Goal: Task Accomplishment & Management: Manage account settings

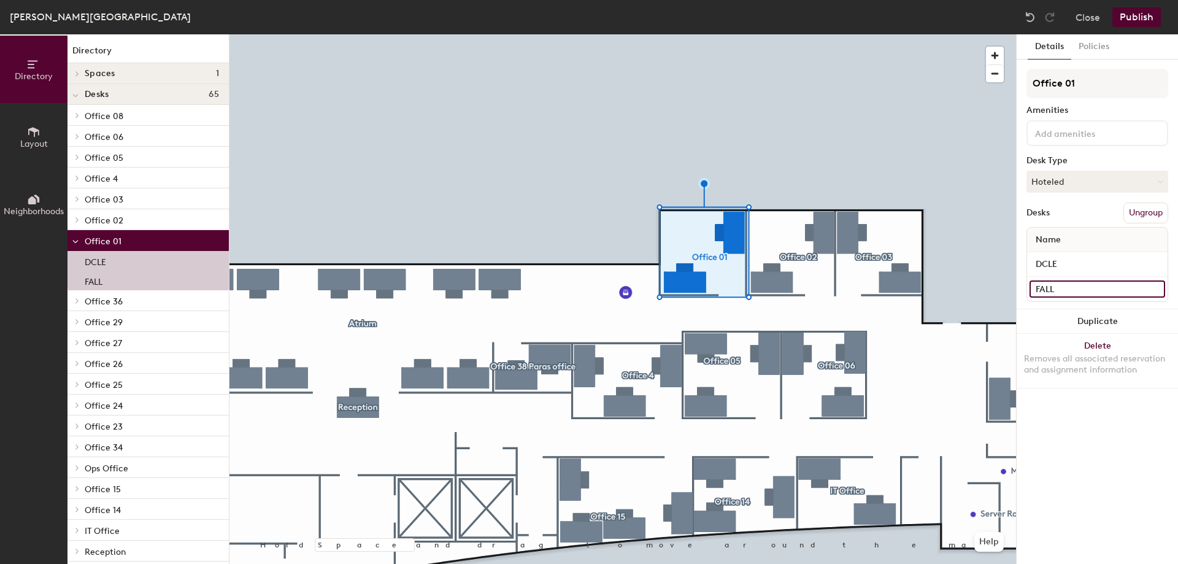
click at [1057, 288] on input "FALL" at bounding box center [1098, 288] width 136 height 17
paste input "PRIV"
type input "PRIV"
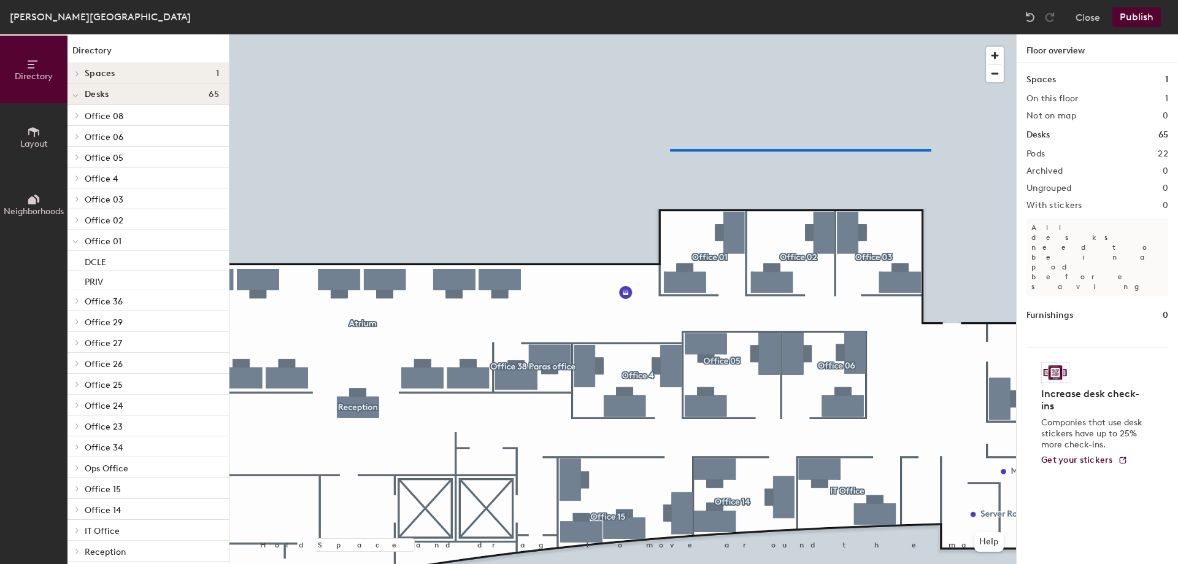
click at [672, 34] on div at bounding box center [622, 34] width 787 height 0
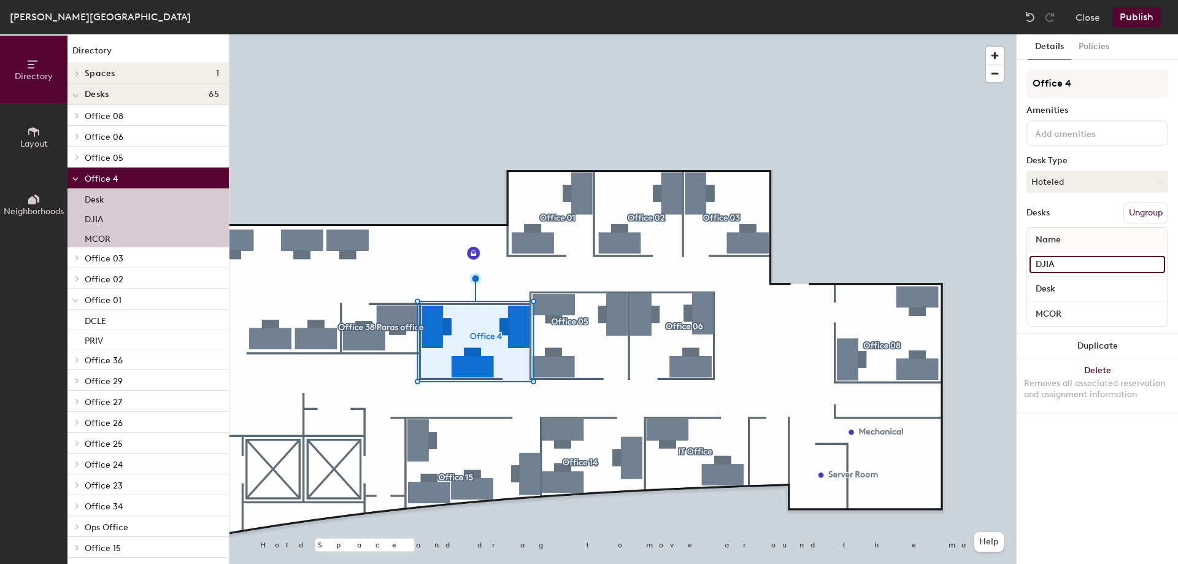
click at [1098, 260] on input "DJIA" at bounding box center [1098, 264] width 136 height 17
paste input "Vacant"
type input "Vacant"
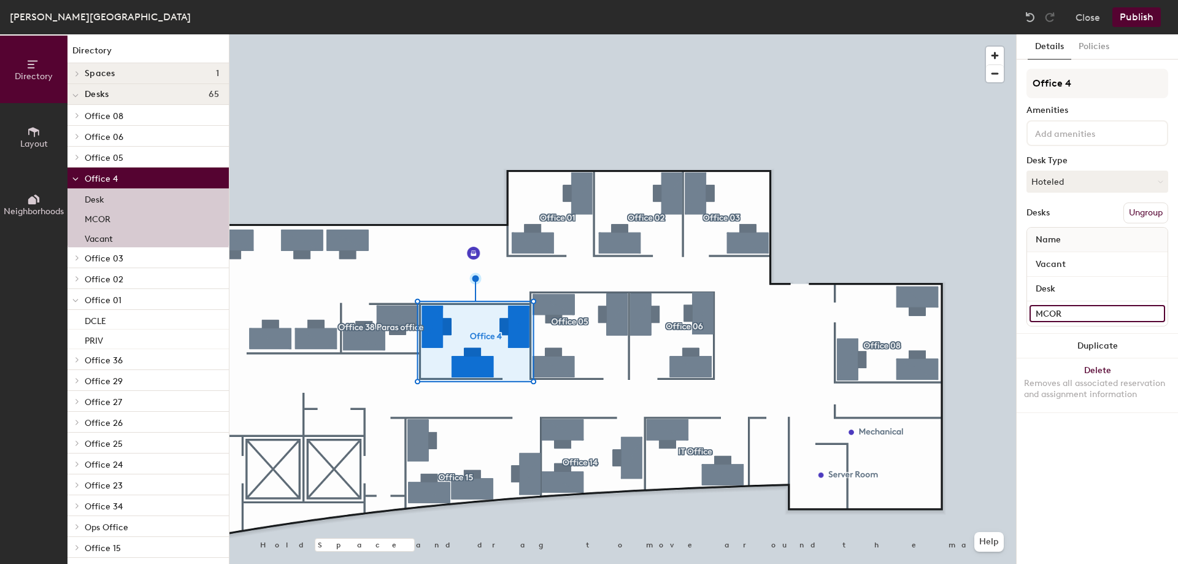
click at [1088, 310] on input "MCOR" at bounding box center [1098, 313] width 136 height 17
click at [1088, 311] on input "MCOR" at bounding box center [1098, 313] width 136 height 17
paste input "ARAS"
type input "ARAS"
click at [1090, 288] on input "Desk" at bounding box center [1098, 288] width 136 height 17
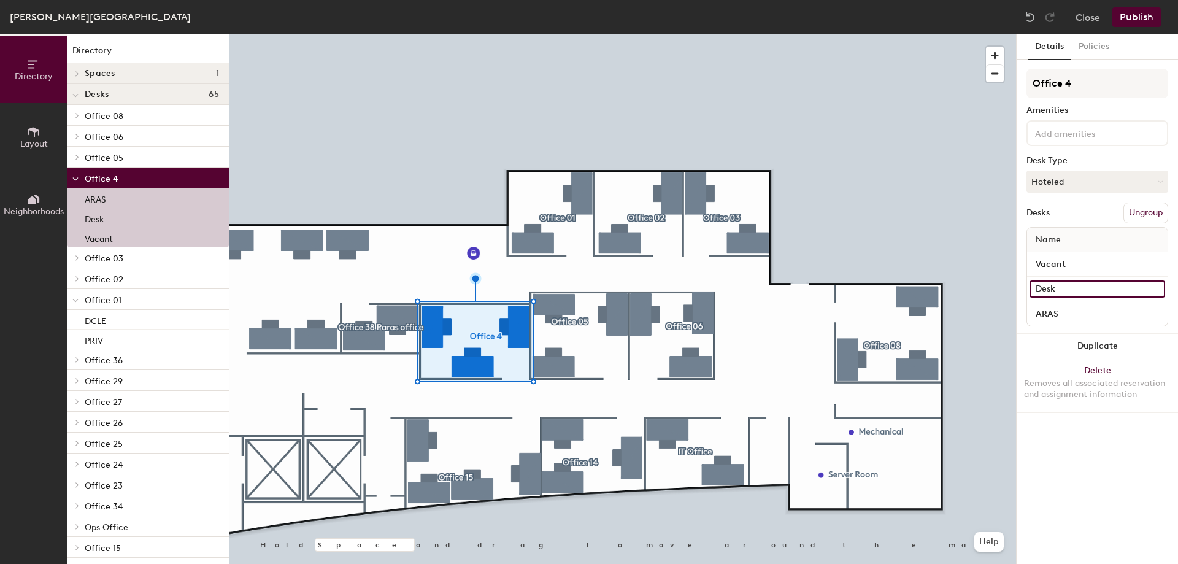
paste input "LVAD"
type input "LVAD"
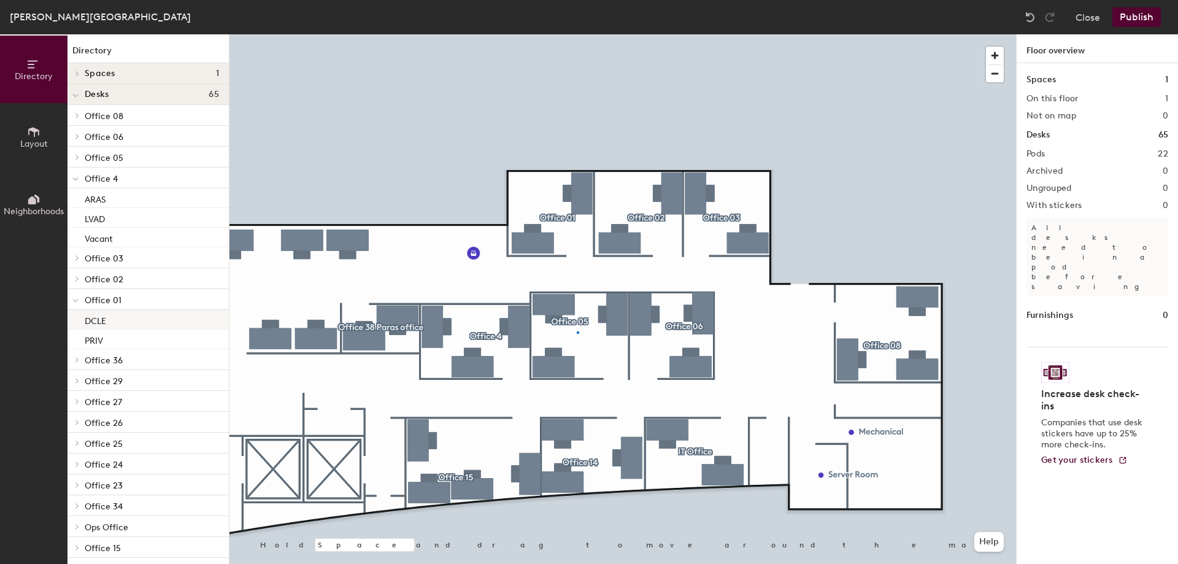
click at [577, 34] on div at bounding box center [622, 34] width 787 height 0
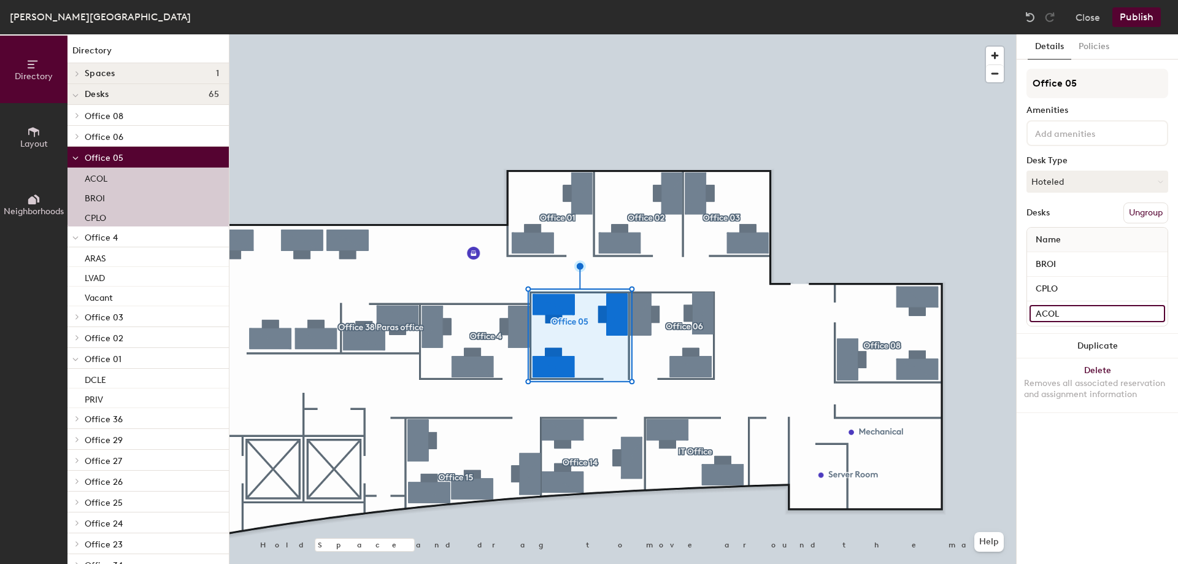
click at [1098, 314] on input "ACOL" at bounding box center [1098, 313] width 136 height 17
paste input "EFU"
type input "EFUL"
click at [1079, 291] on input "CPLO" at bounding box center [1098, 288] width 136 height 17
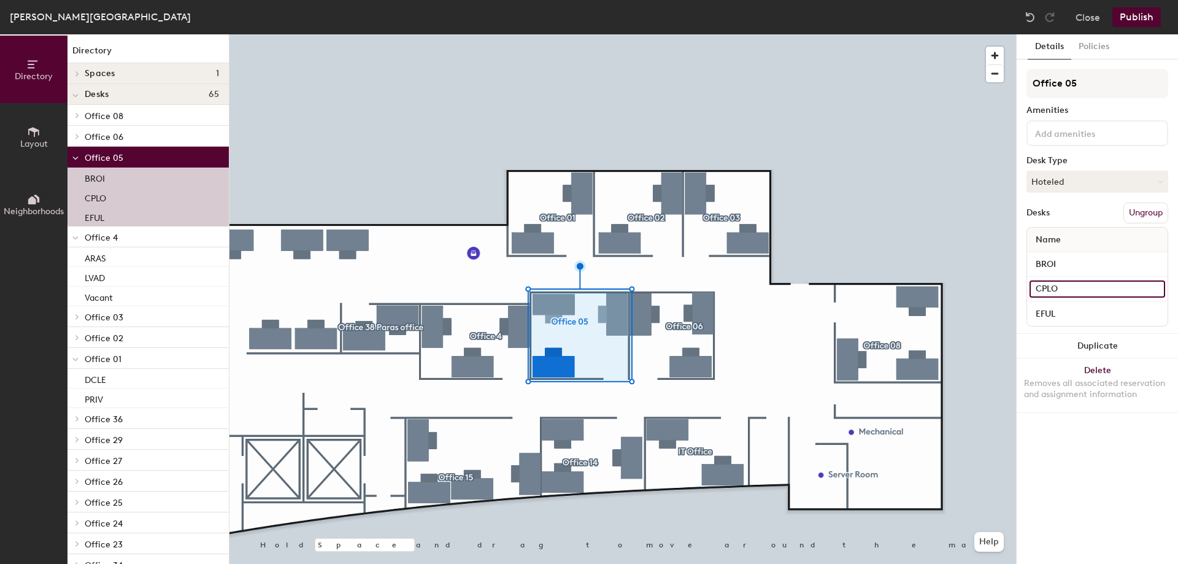
paste input "DISL"
type input "DISL"
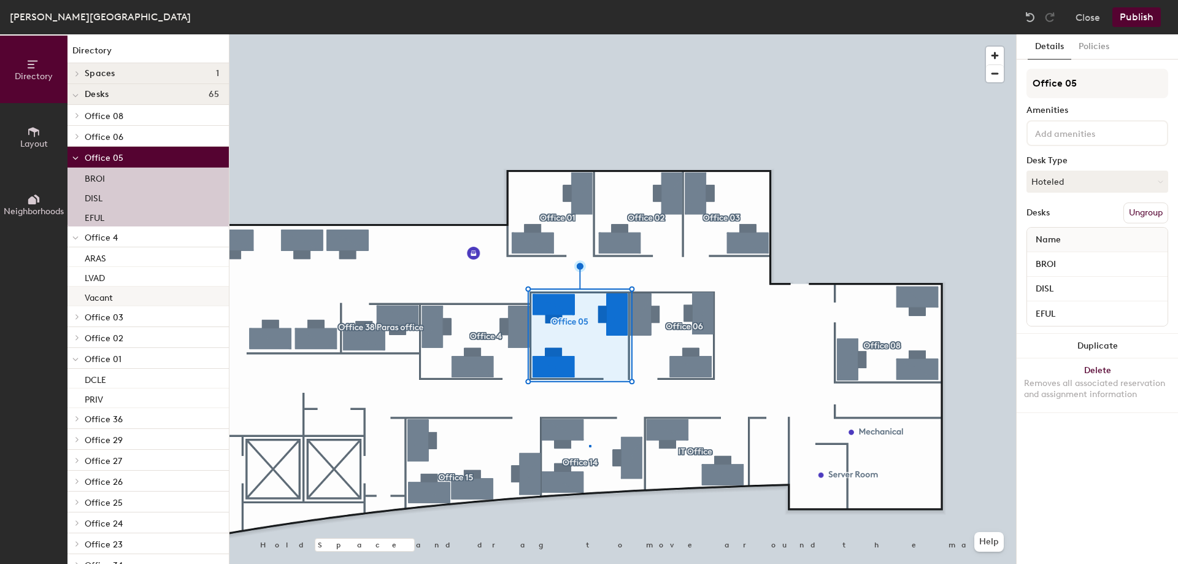
click at [589, 34] on div at bounding box center [622, 34] width 787 height 0
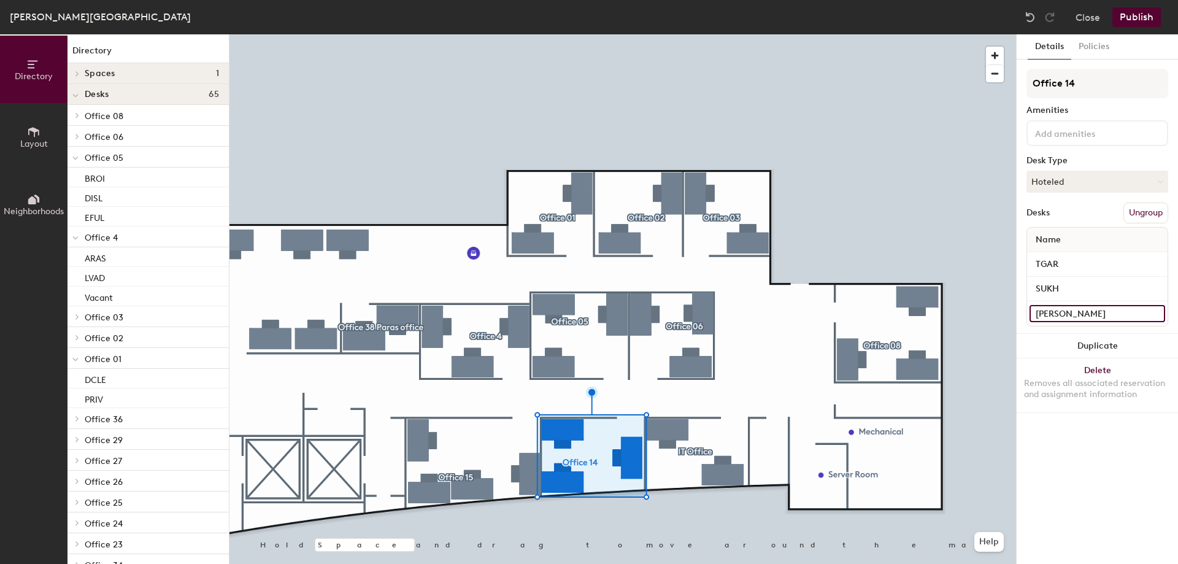
click at [1084, 310] on input "[PERSON_NAME]" at bounding box center [1098, 313] width 136 height 17
paste input "SSAN"
type input "SSAN"
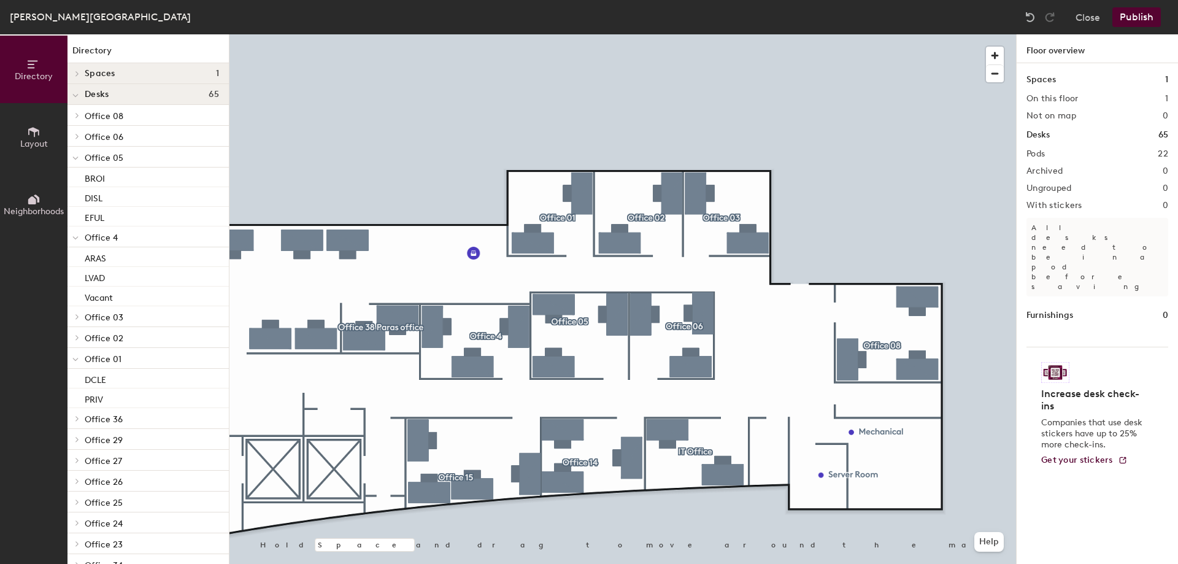
click at [452, 34] on div at bounding box center [622, 34] width 787 height 0
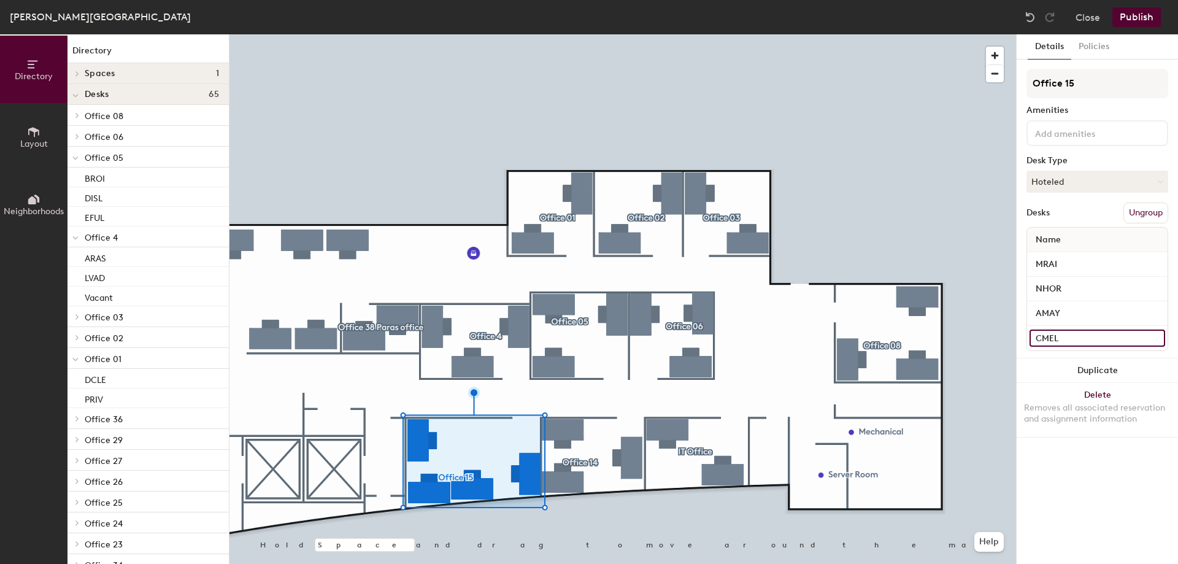
click at [1076, 334] on input "CMEL" at bounding box center [1098, 337] width 136 height 17
paste input "BORT"
type input "BORT"
click at [1077, 317] on input "AMAY" at bounding box center [1098, 313] width 136 height 17
paste input "MRAI"
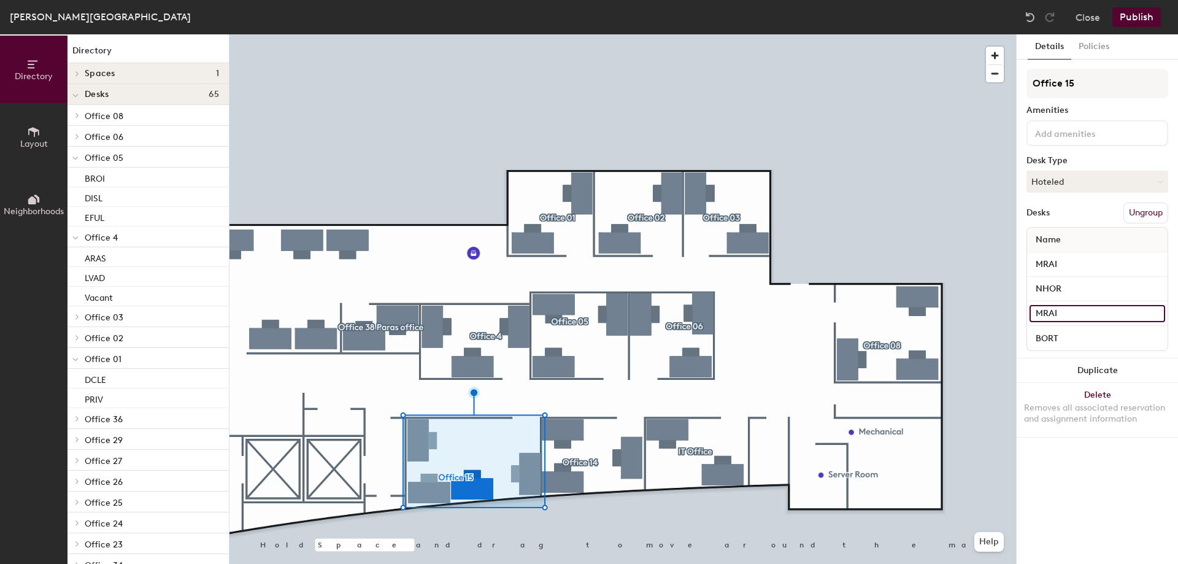
type input "MRAI"
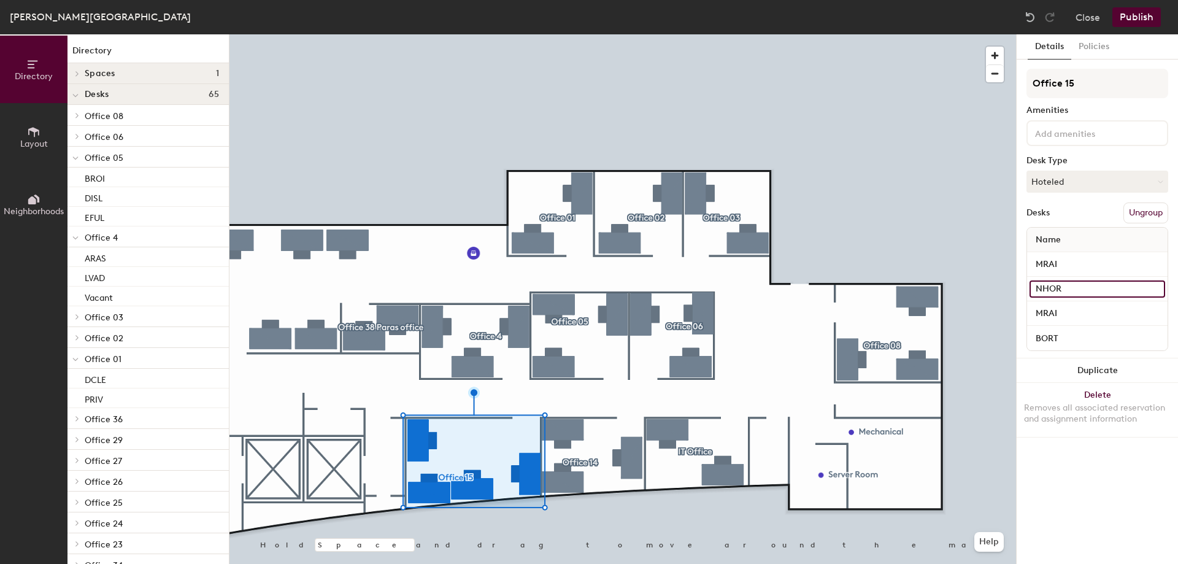
click at [1098, 287] on input "NHOR" at bounding box center [1098, 288] width 136 height 17
paste input "[PERSON_NAME]"
type input "[PERSON_NAME]"
click at [1099, 260] on input "MRAI" at bounding box center [1098, 264] width 136 height 17
paste input "TMAH"
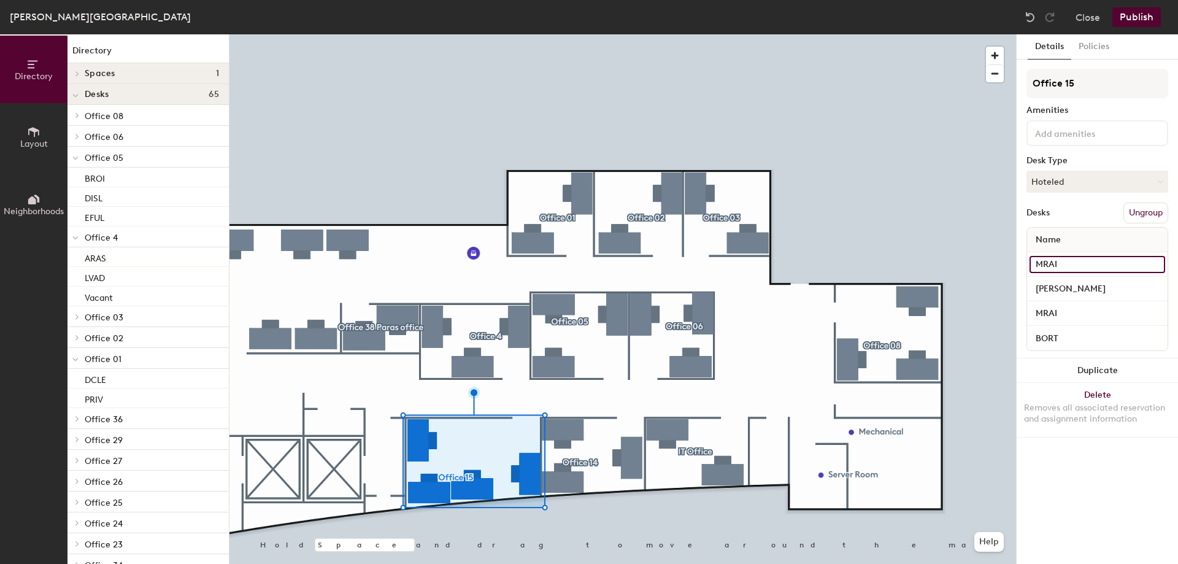
type input "TMAH"
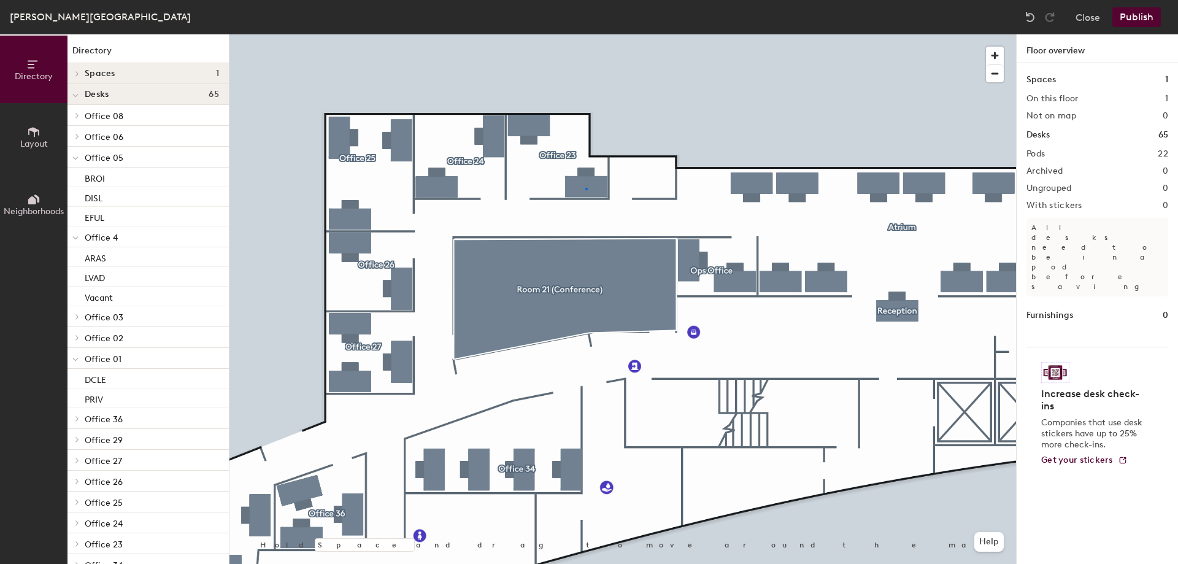
click at [585, 34] on div at bounding box center [622, 34] width 787 height 0
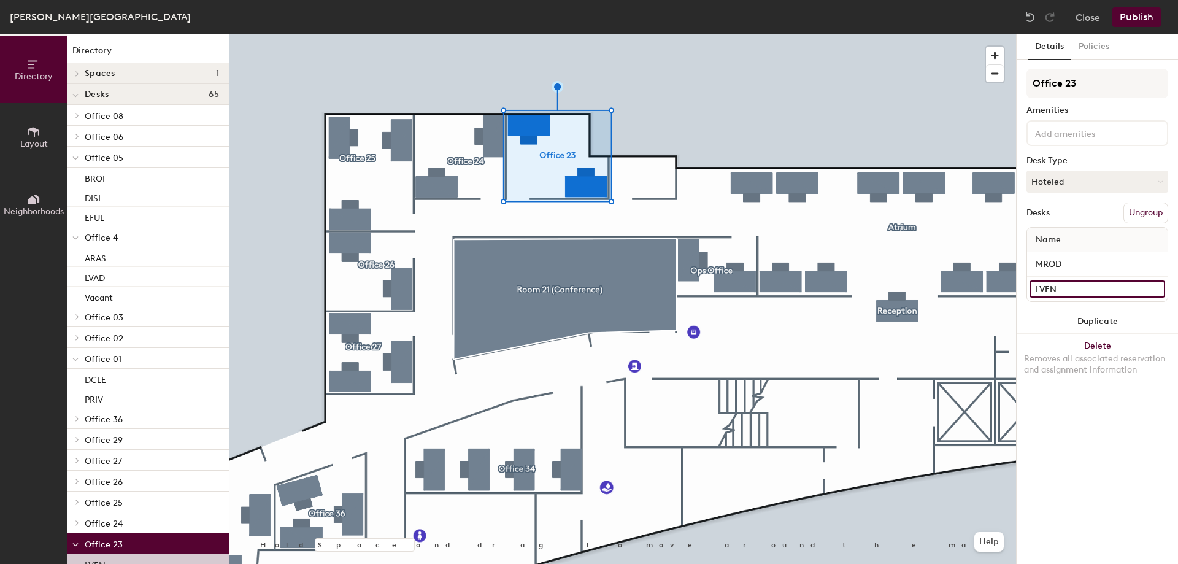
click at [1092, 287] on input "LVEN" at bounding box center [1098, 288] width 136 height 17
paste input "ACOL"
type input "ACOL"
click at [118, 93] on h4 "Desks 65" at bounding box center [152, 95] width 134 height 10
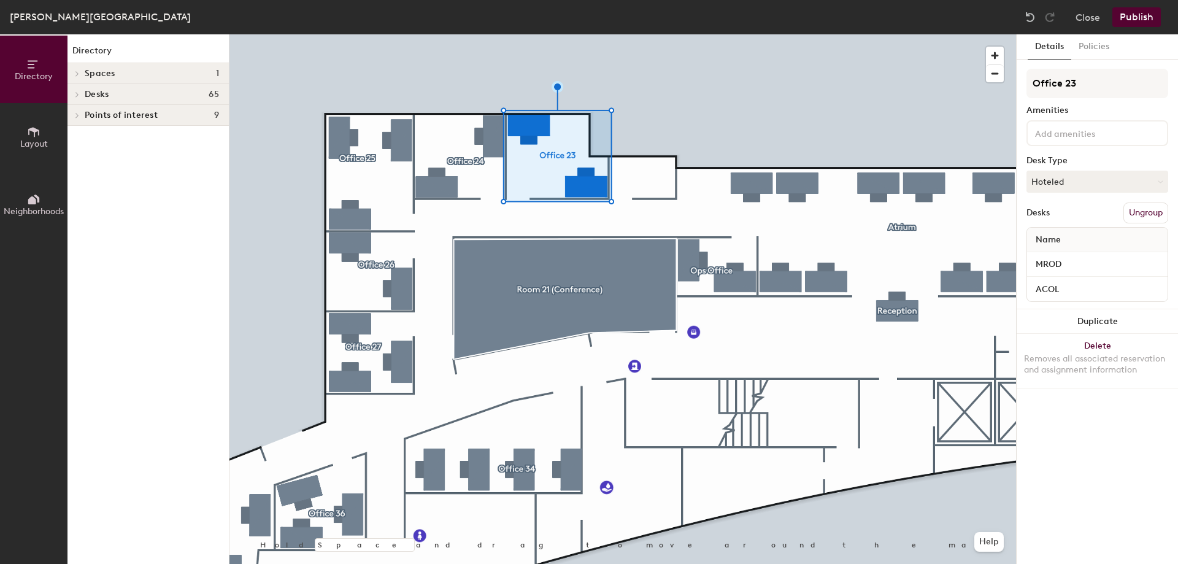
click at [24, 137] on button "Layout" at bounding box center [33, 136] width 67 height 67
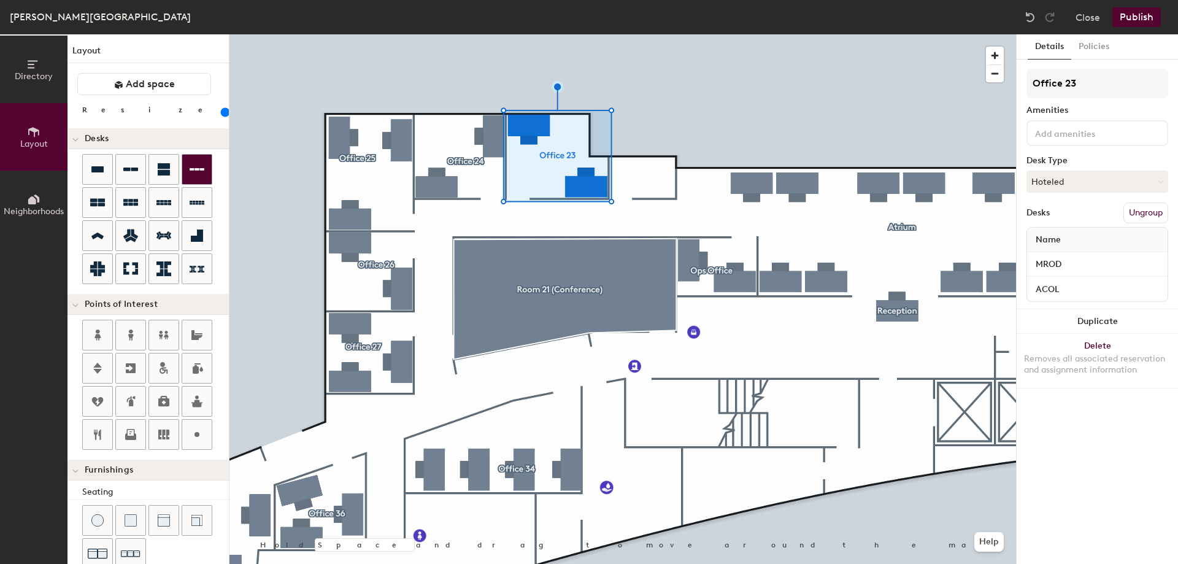
click at [445, 139] on div "Directory Layout Neighborhoods Layout Add space Resize Desks Points of Interest…" at bounding box center [589, 298] width 1178 height 529
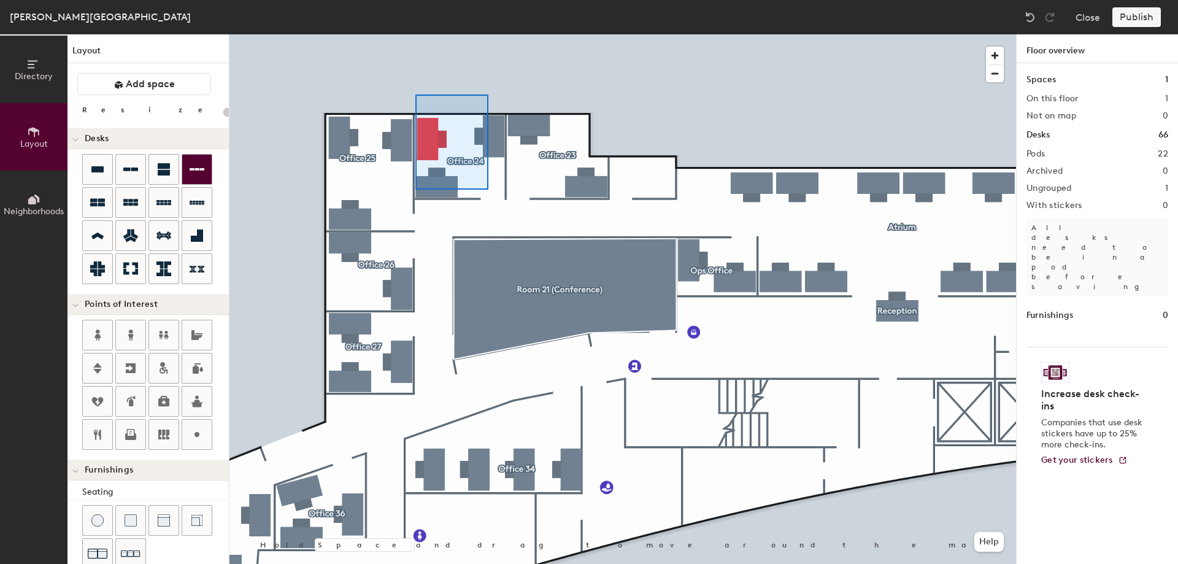
type input "160"
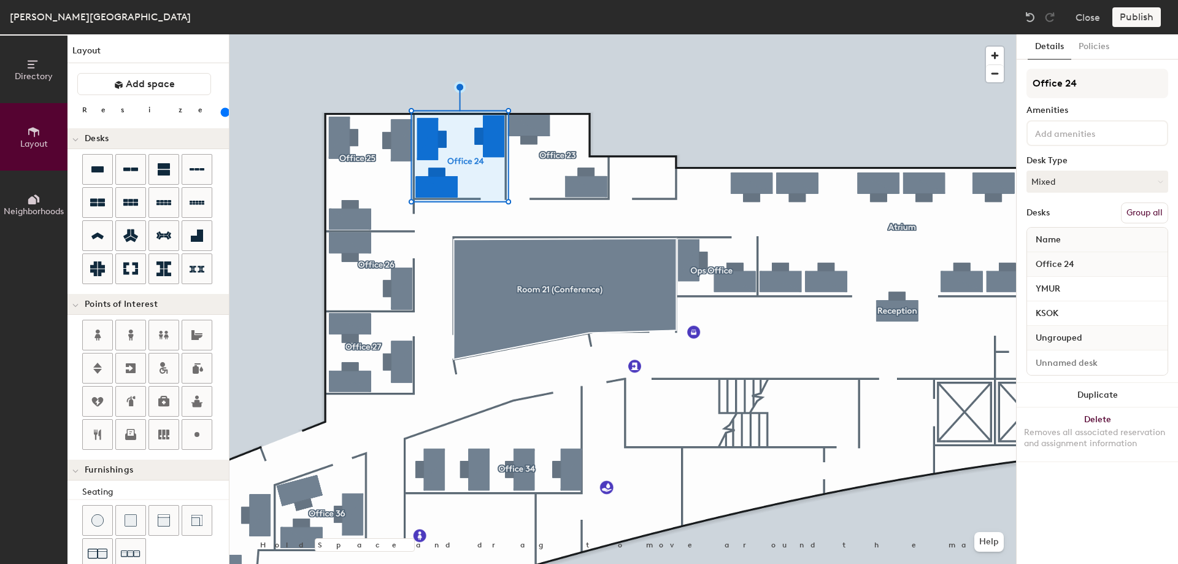
click at [1139, 217] on button "Group all" at bounding box center [1144, 212] width 47 height 21
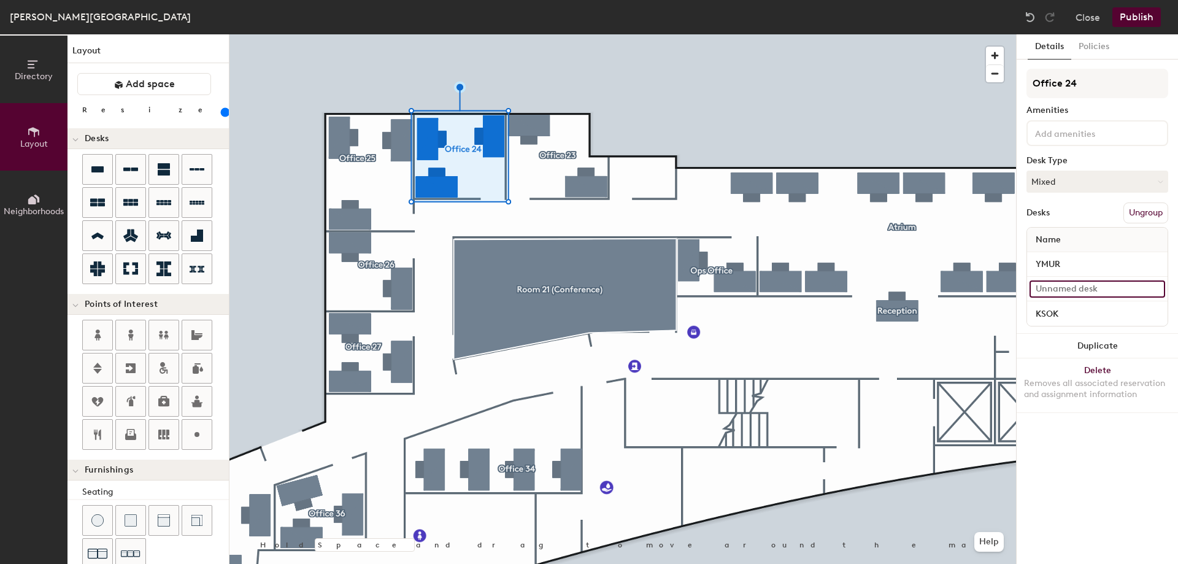
click at [1089, 288] on input at bounding box center [1098, 288] width 136 height 17
click at [1085, 185] on button "Mixed" at bounding box center [1097, 182] width 142 height 22
click at [1069, 257] on div "Hoteled" at bounding box center [1088, 256] width 123 height 18
click at [1084, 291] on input at bounding box center [1098, 288] width 136 height 17
click at [1072, 284] on input at bounding box center [1098, 288] width 136 height 17
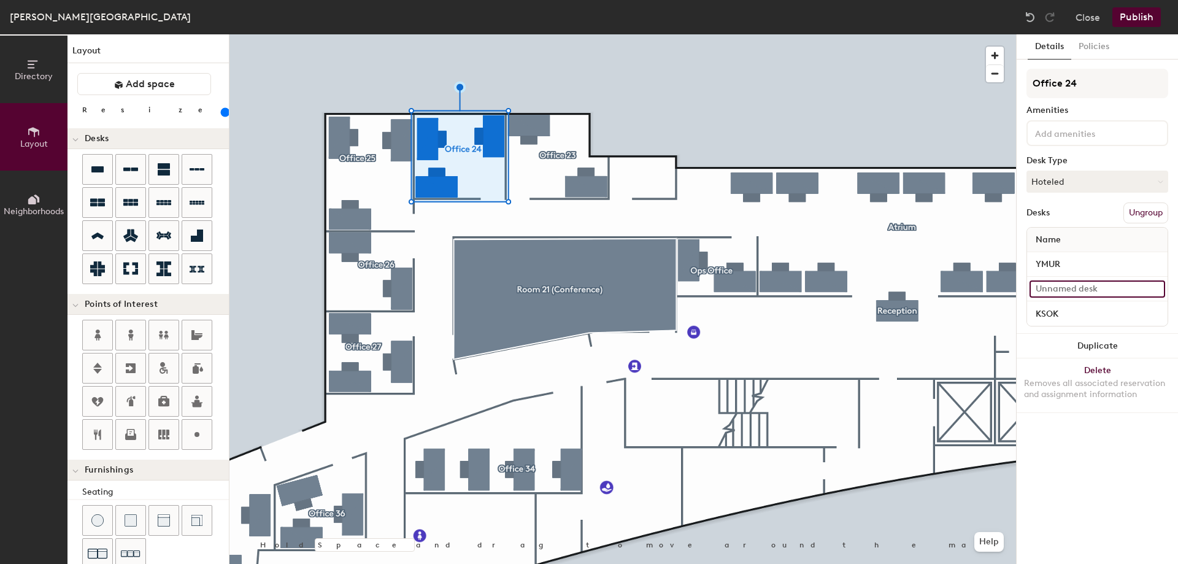
paste input "AMAY"
type input "AMAY"
click at [1086, 261] on input "YMUR" at bounding box center [1098, 264] width 136 height 17
paste input "DJIA"
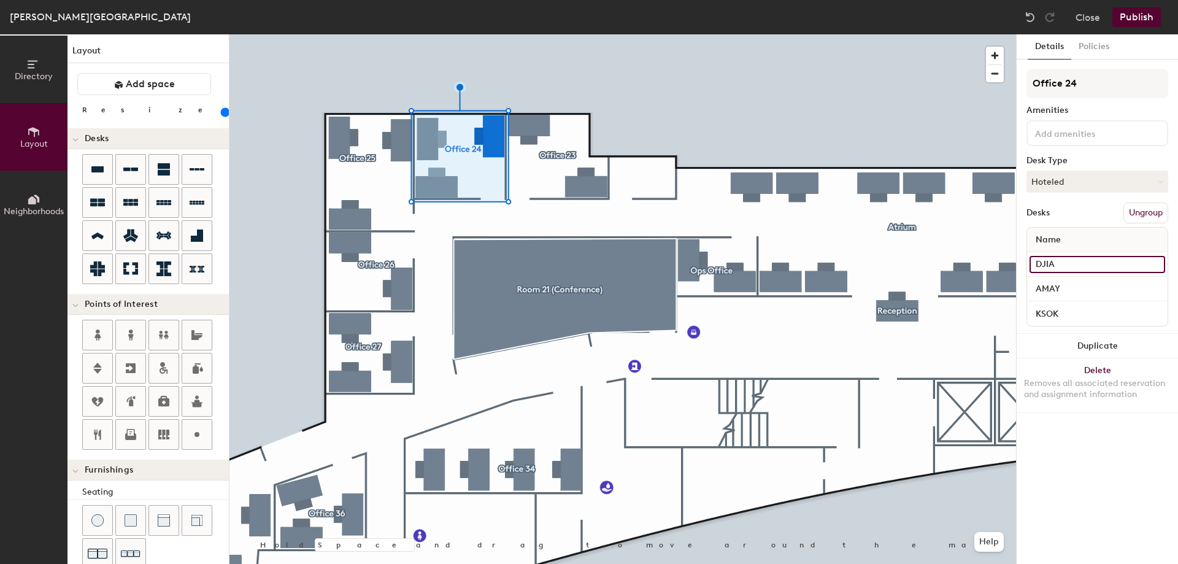
type input "DJIA"
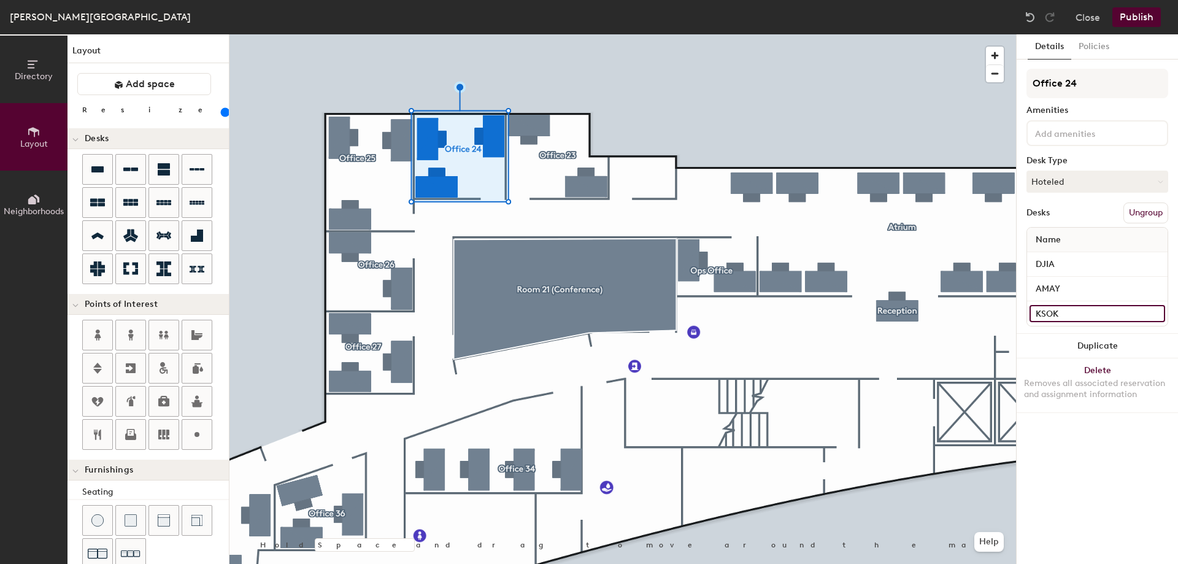
click at [1072, 313] on input "KSOK" at bounding box center [1098, 313] width 136 height 17
paste input "JNIC"
type input "JNIC"
click at [358, 34] on div at bounding box center [622, 34] width 787 height 0
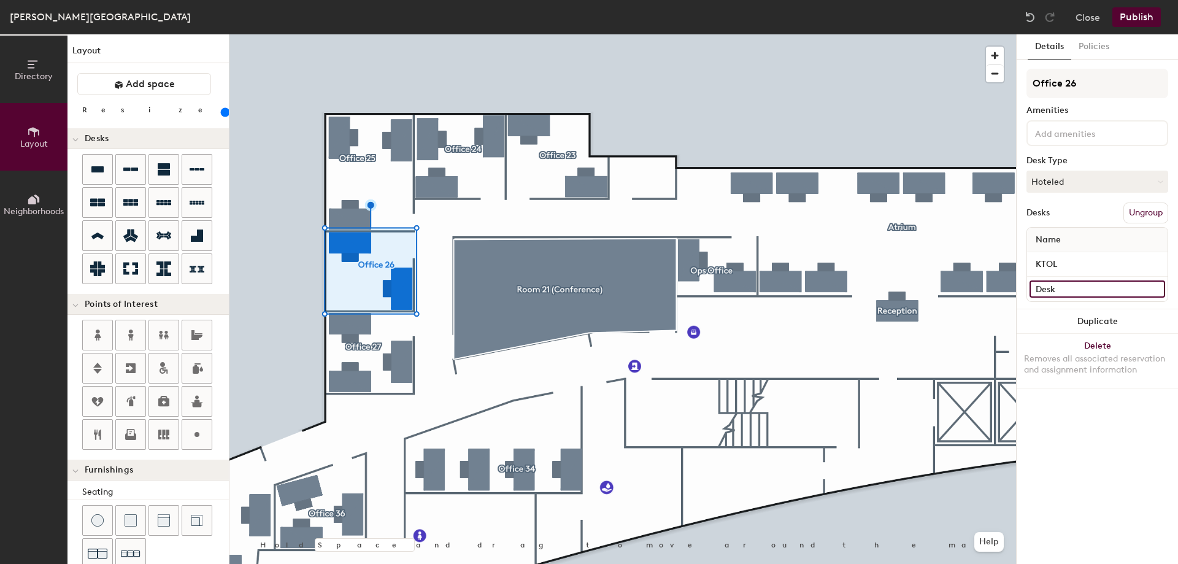
click at [1082, 287] on input "Desk" at bounding box center [1098, 288] width 136 height 17
paste input "CMEL"
type input "CMEL"
click at [521, 34] on div at bounding box center [622, 34] width 787 height 0
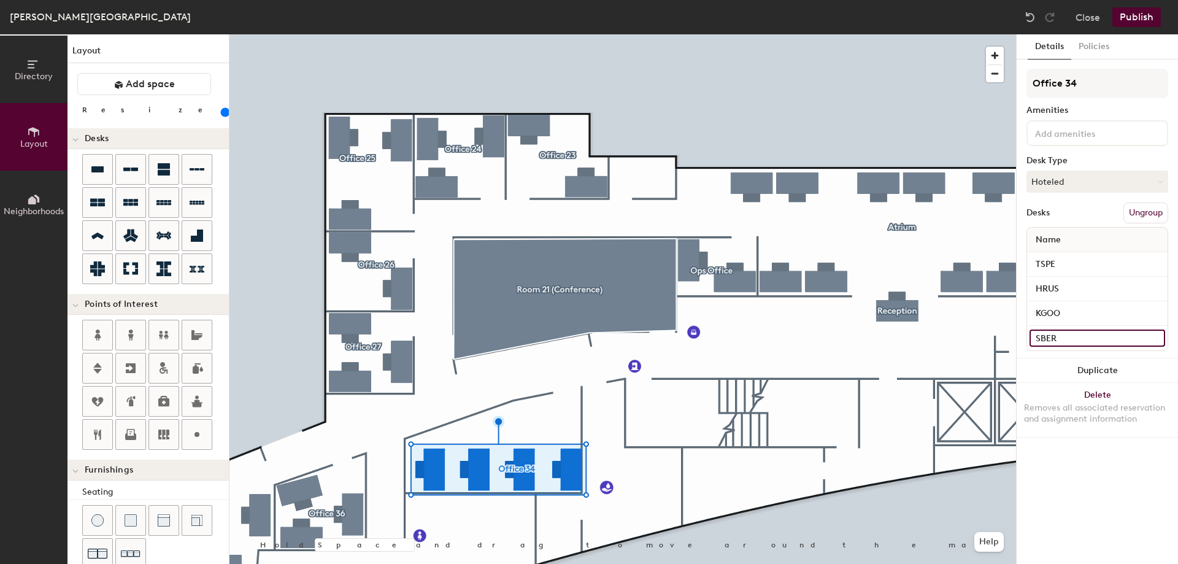
click at [1088, 337] on input "SBER" at bounding box center [1098, 337] width 136 height 17
paste input "MOS"
type input "SMOS"
click at [304, 34] on div at bounding box center [622, 34] width 787 height 0
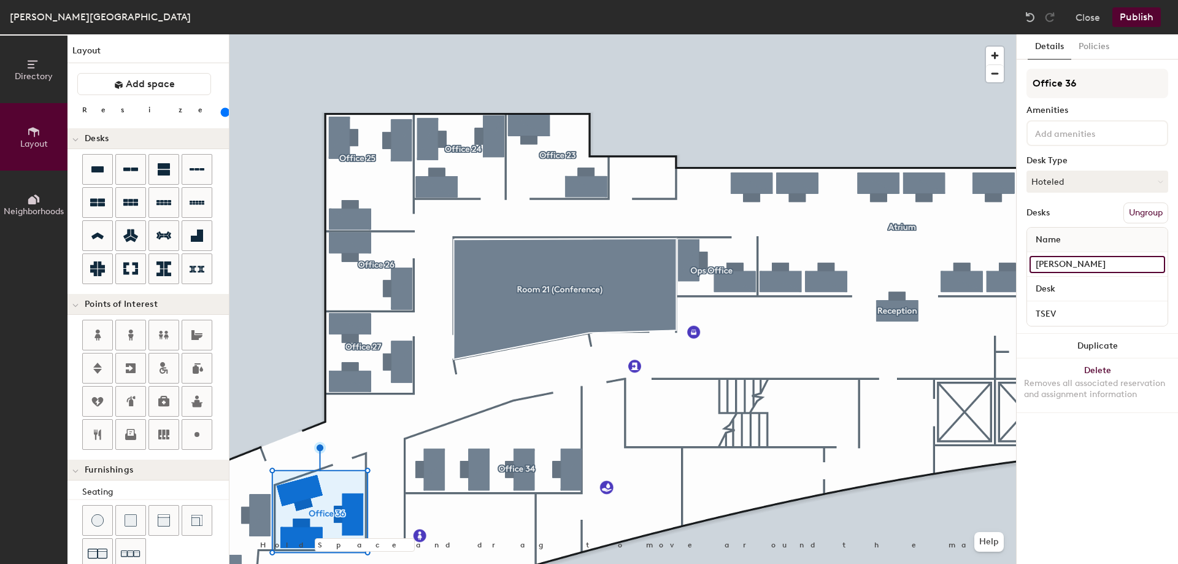
click at [1095, 267] on input "[PERSON_NAME]" at bounding box center [1098, 264] width 136 height 17
paste input "FRIV"
type input "FRIV"
click at [1065, 288] on input "Desk" at bounding box center [1098, 288] width 136 height 17
paste input "TGAL"
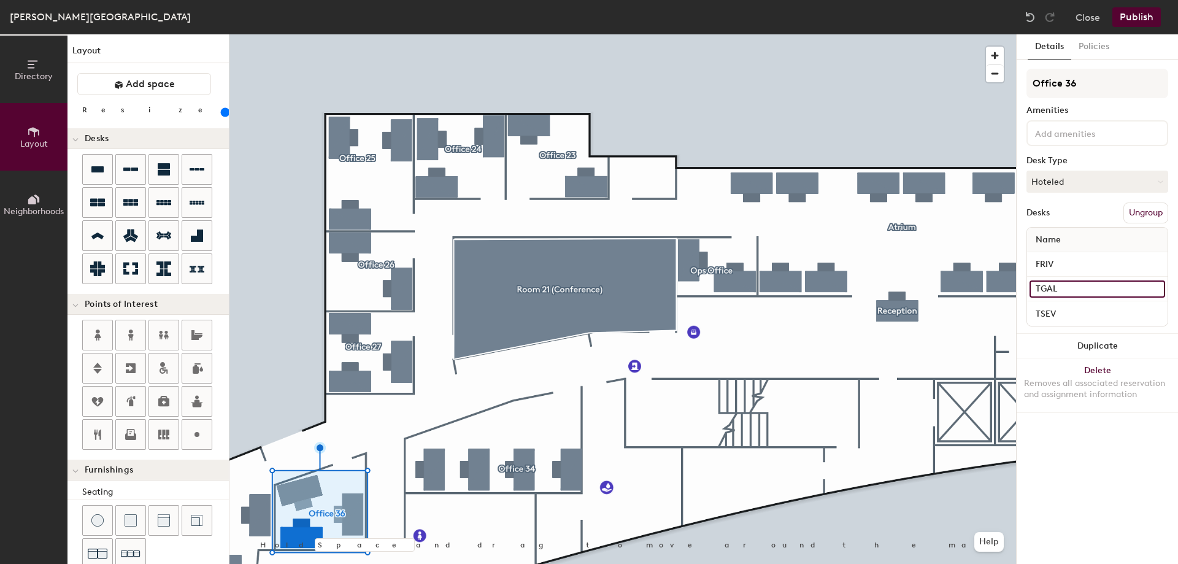
type input "TGAL"
click at [1131, 23] on button "Publish" at bounding box center [1136, 17] width 48 height 20
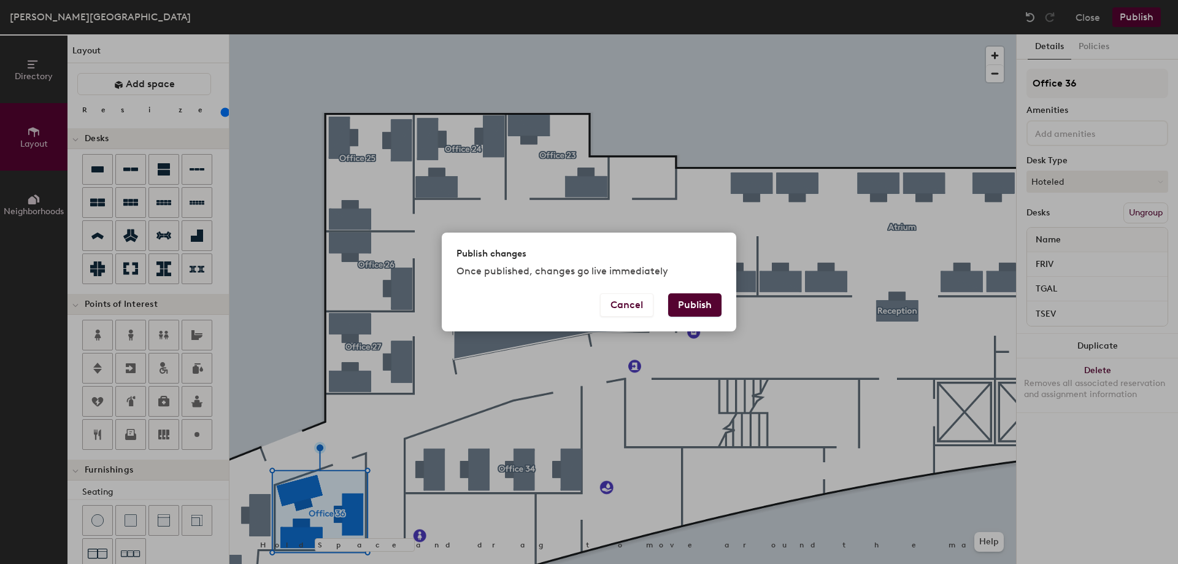
click at [702, 291] on div "Publish changes Once published, changes go live immediately" at bounding box center [589, 263] width 295 height 61
click at [706, 302] on button "Publish" at bounding box center [694, 304] width 53 height 23
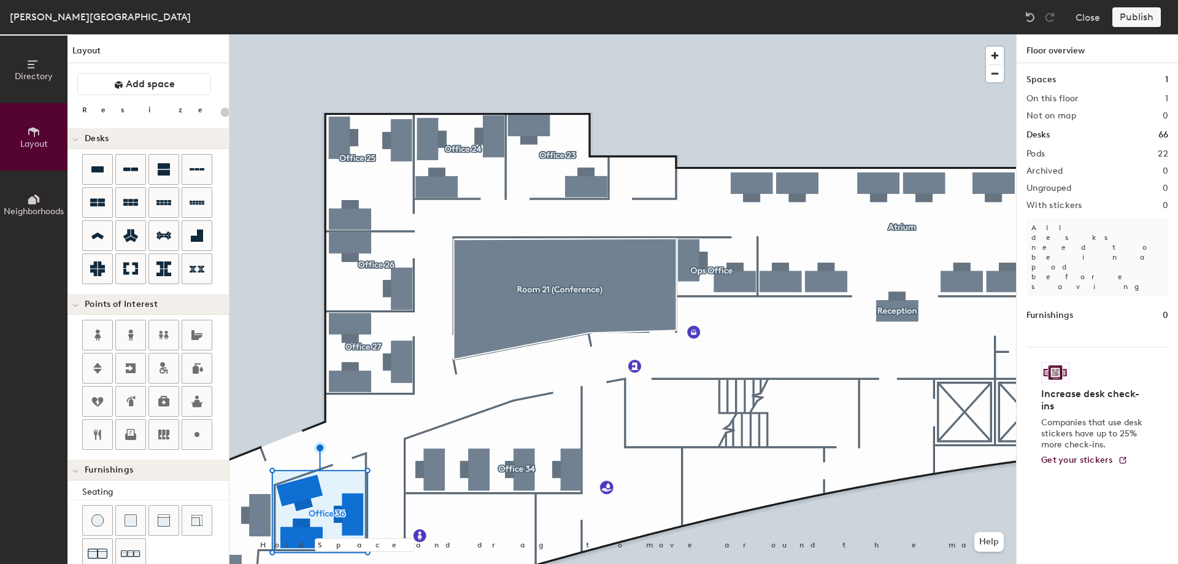
type input "20"
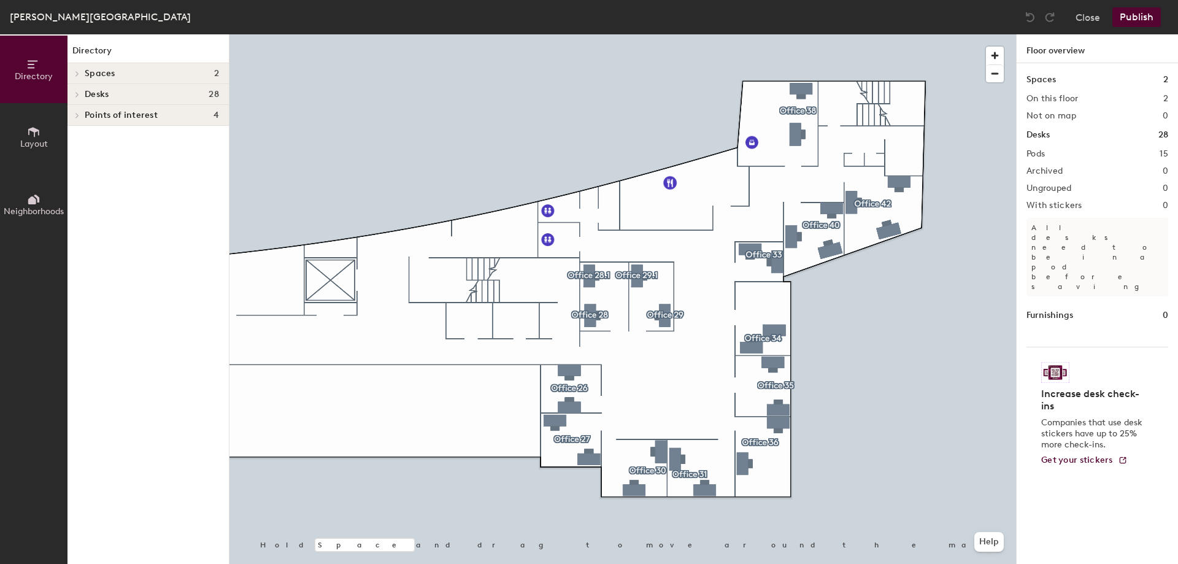
click at [566, 34] on div at bounding box center [622, 34] width 787 height 0
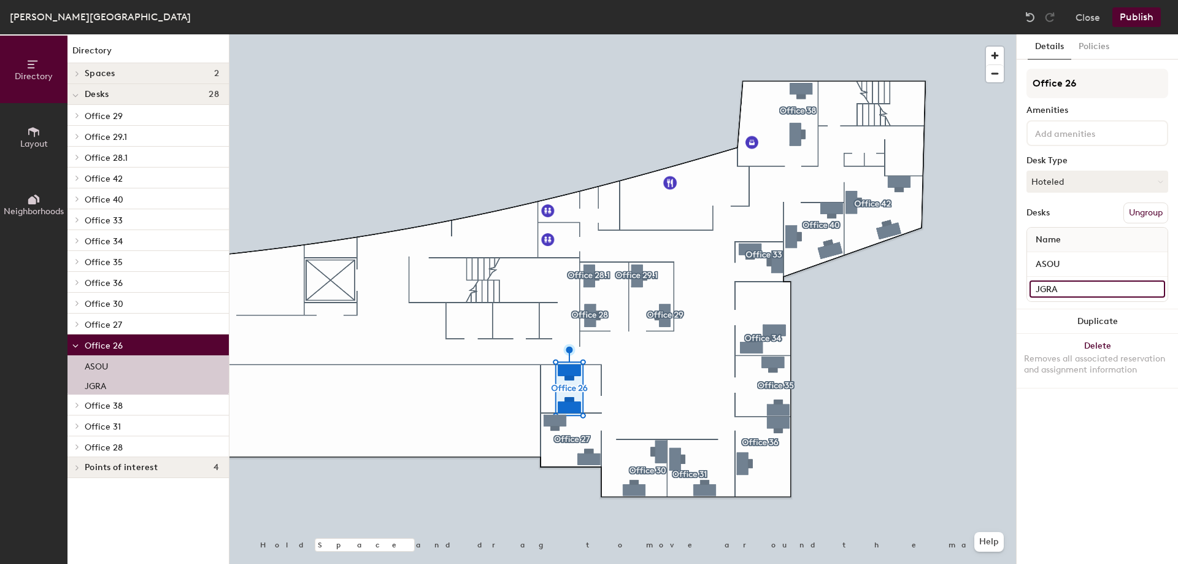
click at [1092, 293] on input "JGRA" at bounding box center [1098, 288] width 136 height 17
paste input "CSAR"
type input "CSAR"
click at [571, 34] on div at bounding box center [622, 34] width 787 height 0
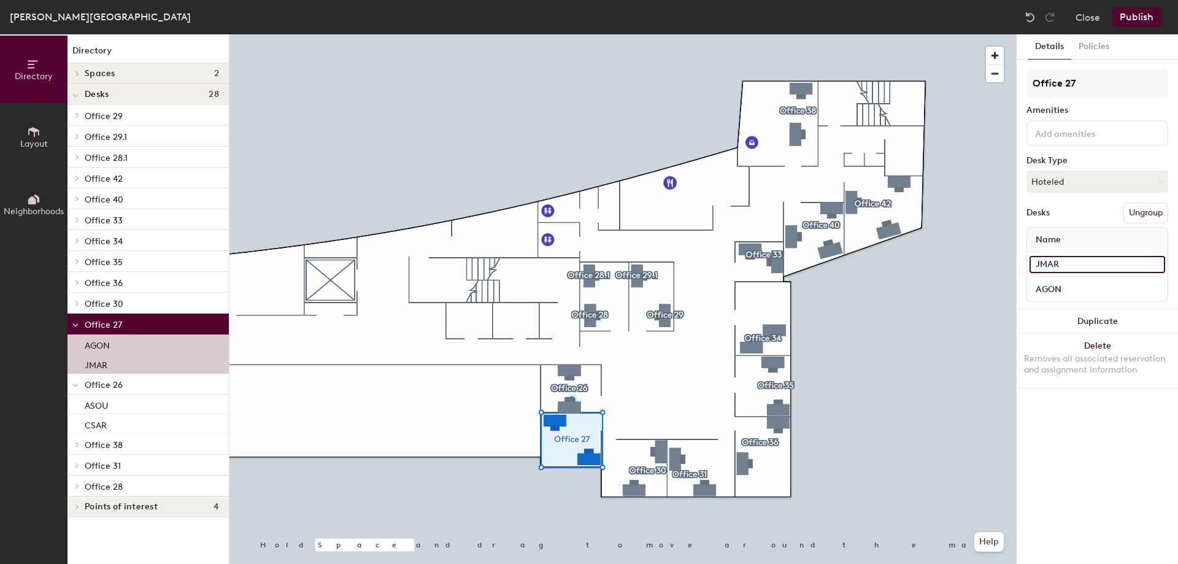
click at [1088, 263] on input "JMAR" at bounding box center [1098, 264] width 136 height 17
paste input "KHE"
type input "[PERSON_NAME]"
click at [1087, 287] on input "AGON" at bounding box center [1098, 288] width 136 height 17
paste input "CPLO"
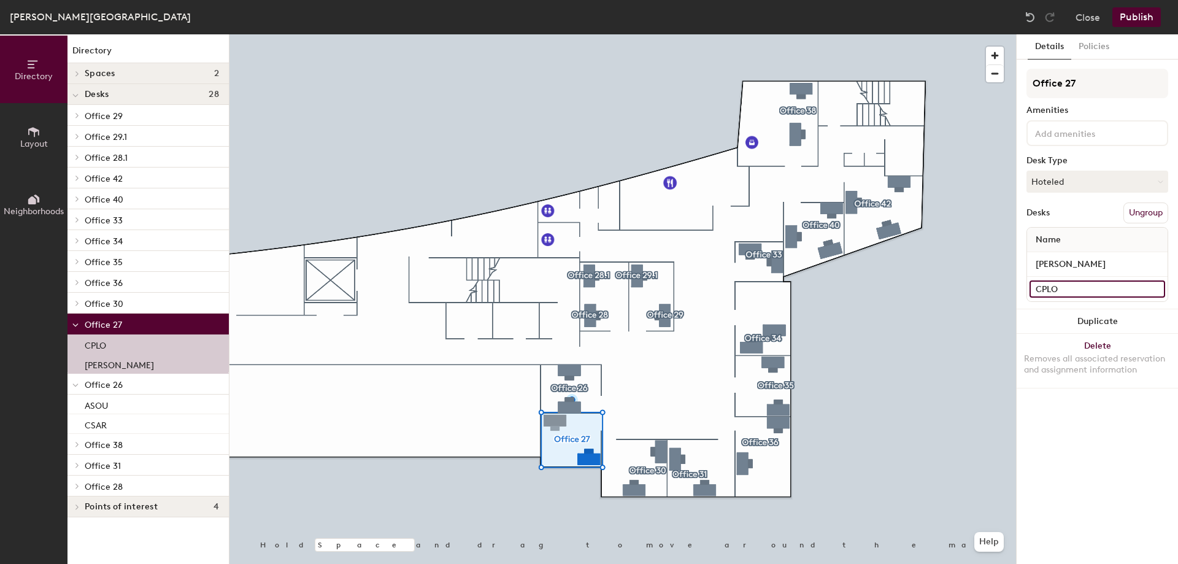
type input "CPLO"
click at [695, 34] on div at bounding box center [622, 34] width 787 height 0
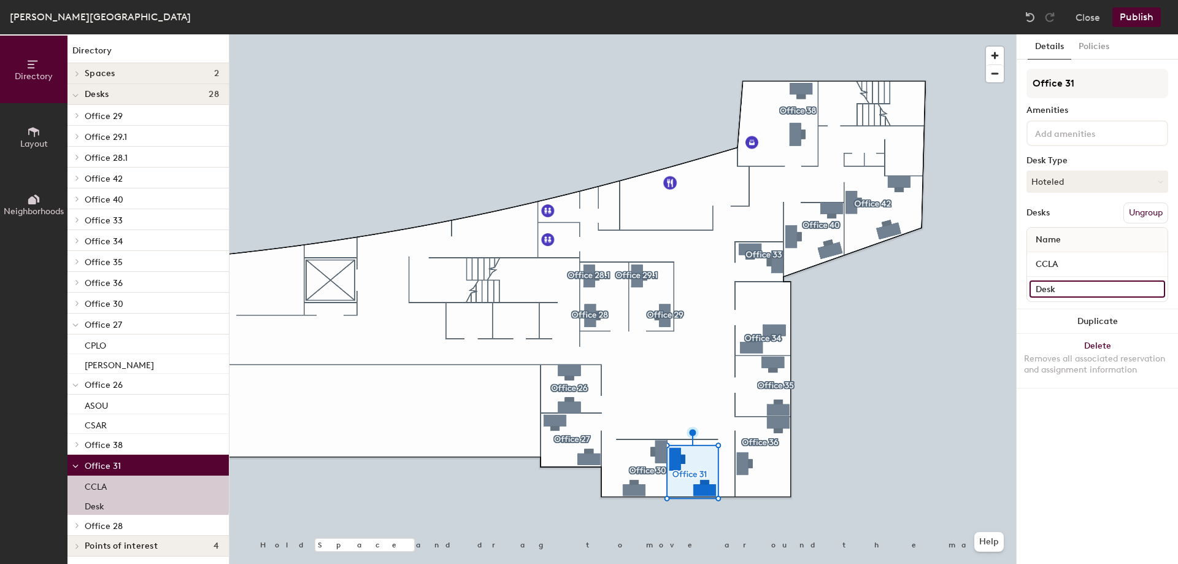
click at [1076, 297] on input "Desk" at bounding box center [1098, 288] width 136 height 17
paste input "NHOR"
type input "NHOR"
click at [764, 34] on div at bounding box center [622, 34] width 787 height 0
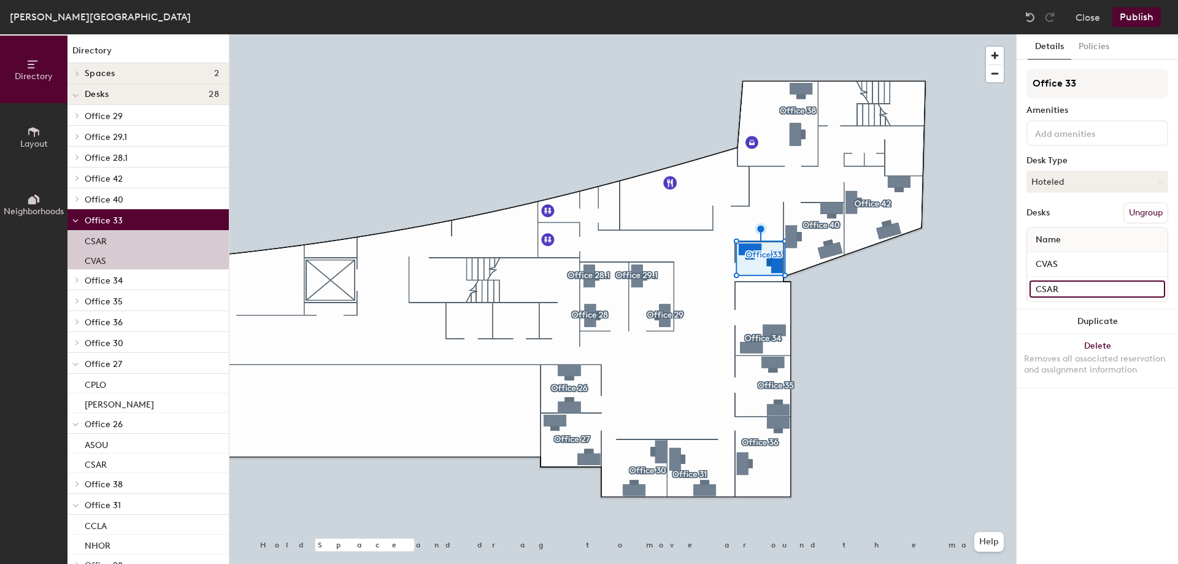
click at [1104, 289] on input "CSAR" at bounding box center [1098, 288] width 136 height 17
paste input "PHEY"
type input "PHEY"
click at [784, 34] on div at bounding box center [622, 34] width 787 height 0
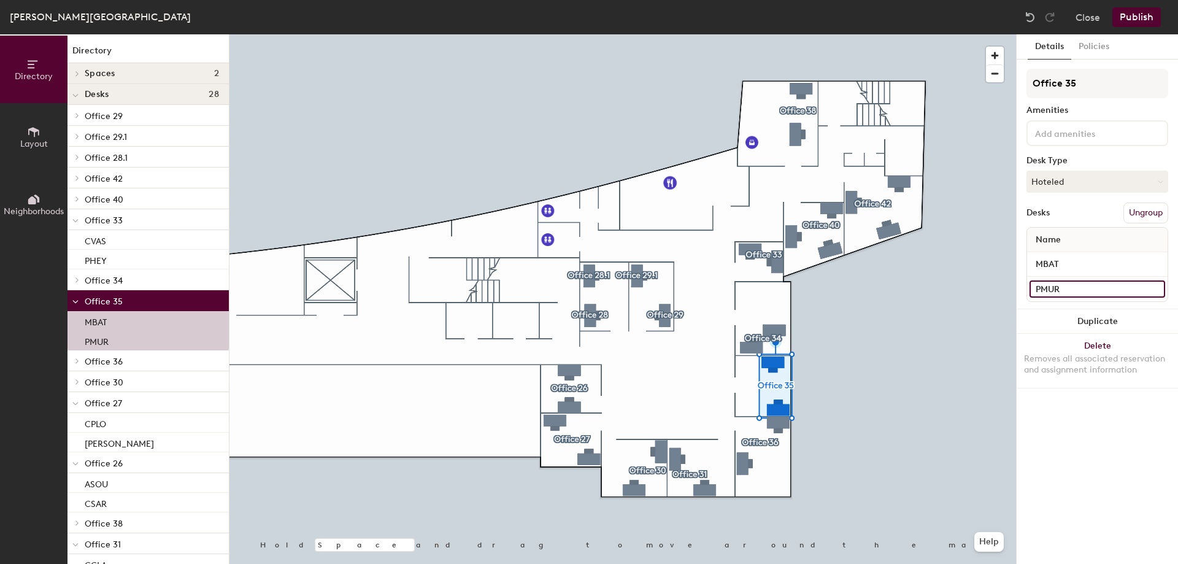
click at [1072, 290] on input "PMUR" at bounding box center [1098, 288] width 136 height 17
click at [1083, 262] on input "MBAT" at bounding box center [1098, 264] width 136 height 17
paste input "Vacant Sup"
type input "Vacant Sup"
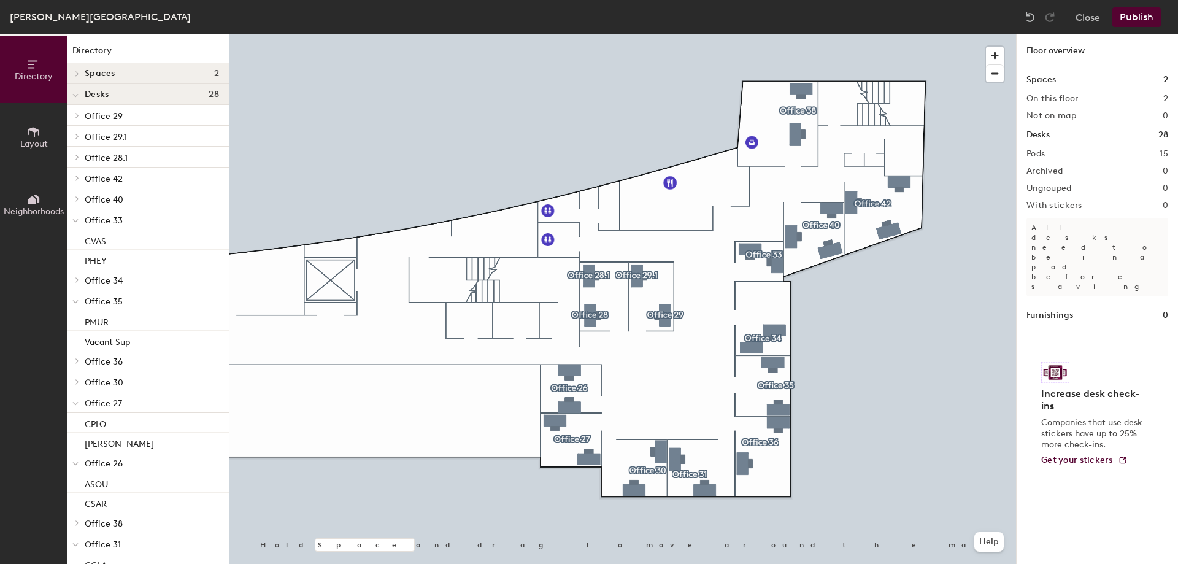
click at [764, 34] on div at bounding box center [622, 34] width 787 height 0
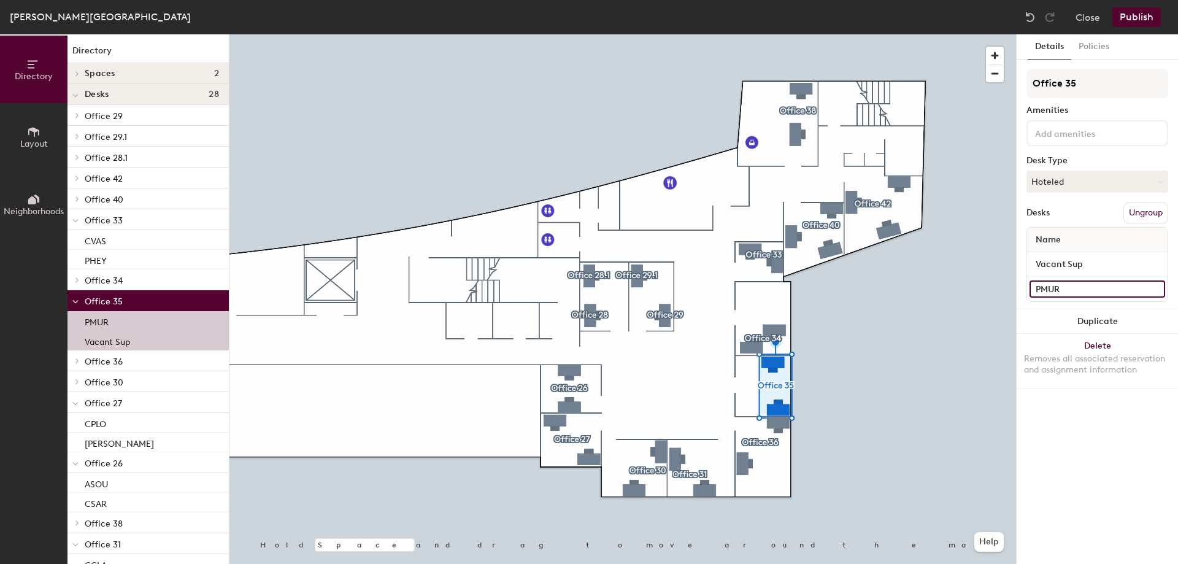
click at [1087, 293] on input "PMUR" at bounding box center [1098, 288] width 136 height 17
paste input "YMUS"
type input "YMUS"
click at [745, 34] on div at bounding box center [622, 34] width 787 height 0
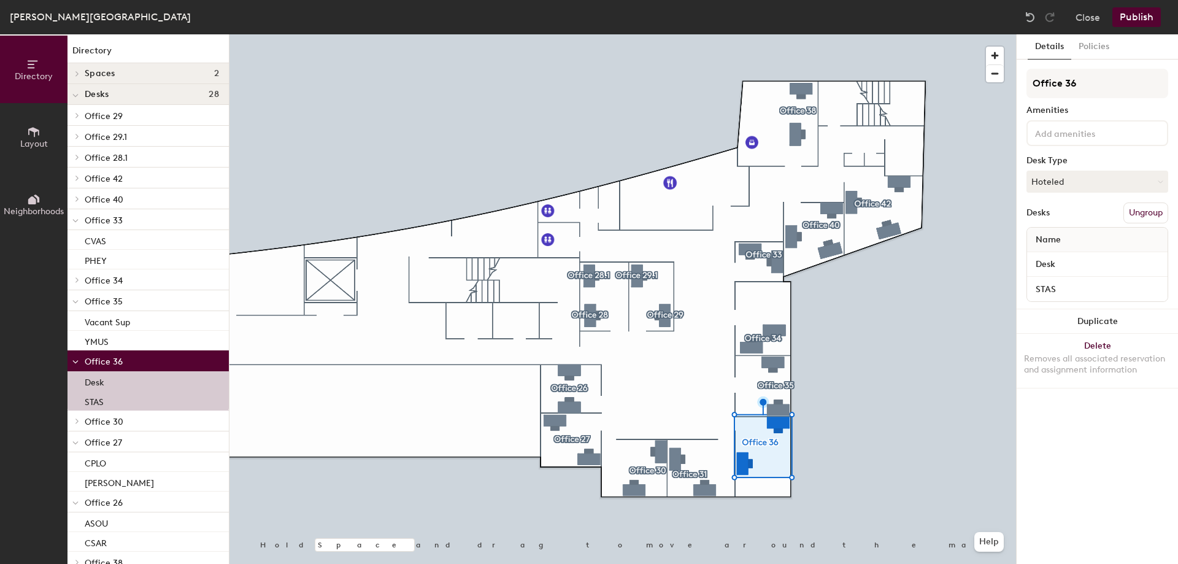
click at [1089, 275] on div "Desk" at bounding box center [1097, 264] width 141 height 25
click at [1089, 264] on input "Desk" at bounding box center [1098, 264] width 136 height 17
paste input "MBAT"
type input "MBAT"
click at [804, 34] on div at bounding box center [622, 34] width 787 height 0
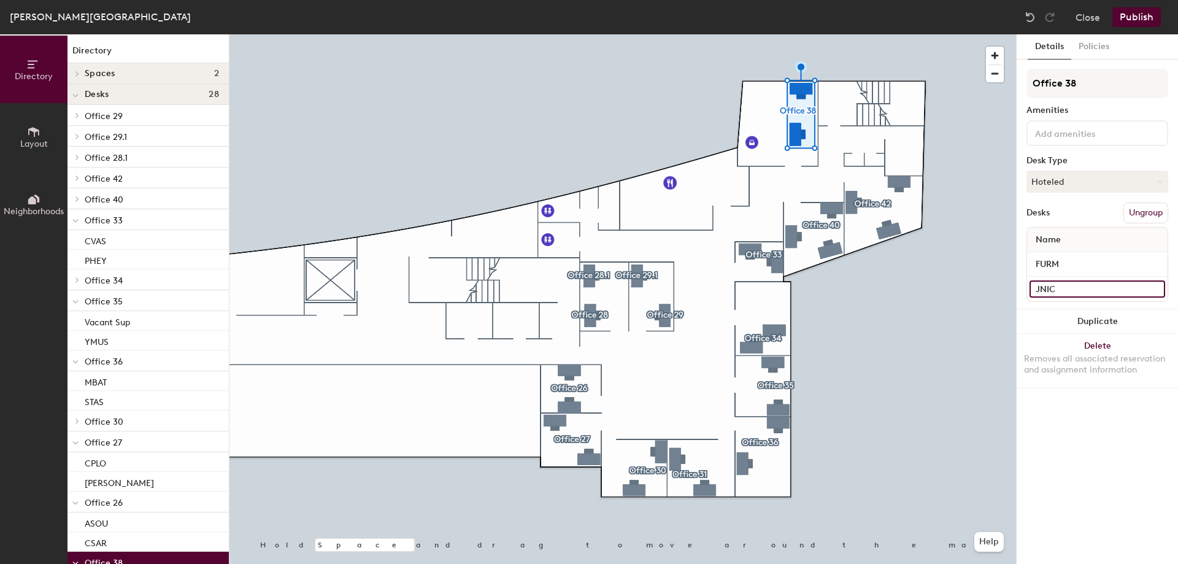
click at [1072, 284] on input "JNIC" at bounding box center [1098, 288] width 136 height 17
paste input "ASPA"
type input "ASPA"
click at [892, 34] on div at bounding box center [622, 34] width 787 height 0
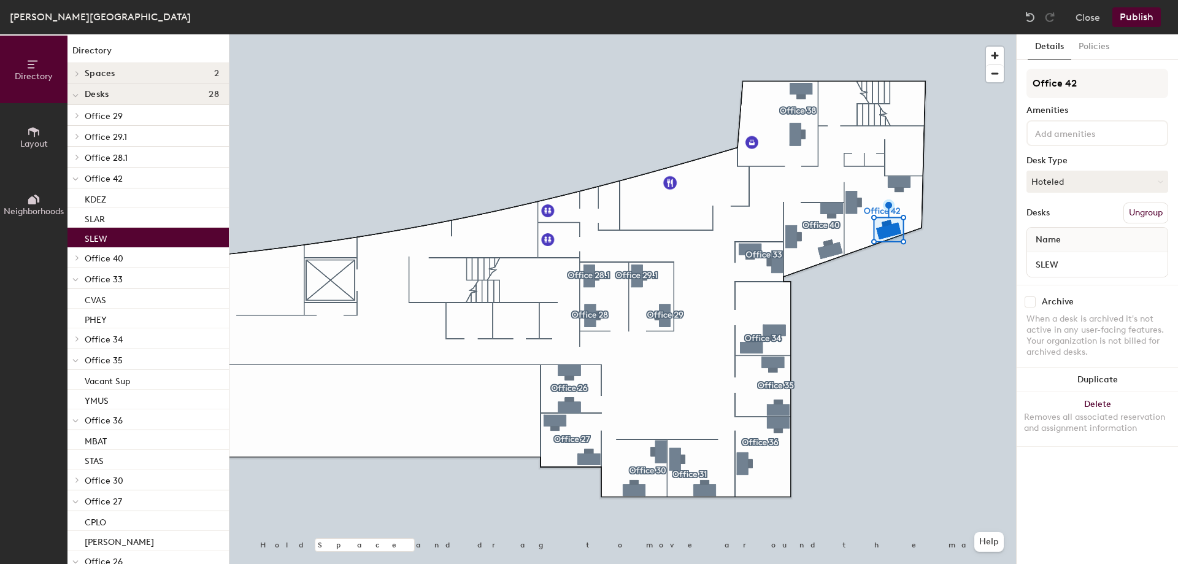
click at [125, 70] on h4 "Spaces 2" at bounding box center [152, 74] width 134 height 10
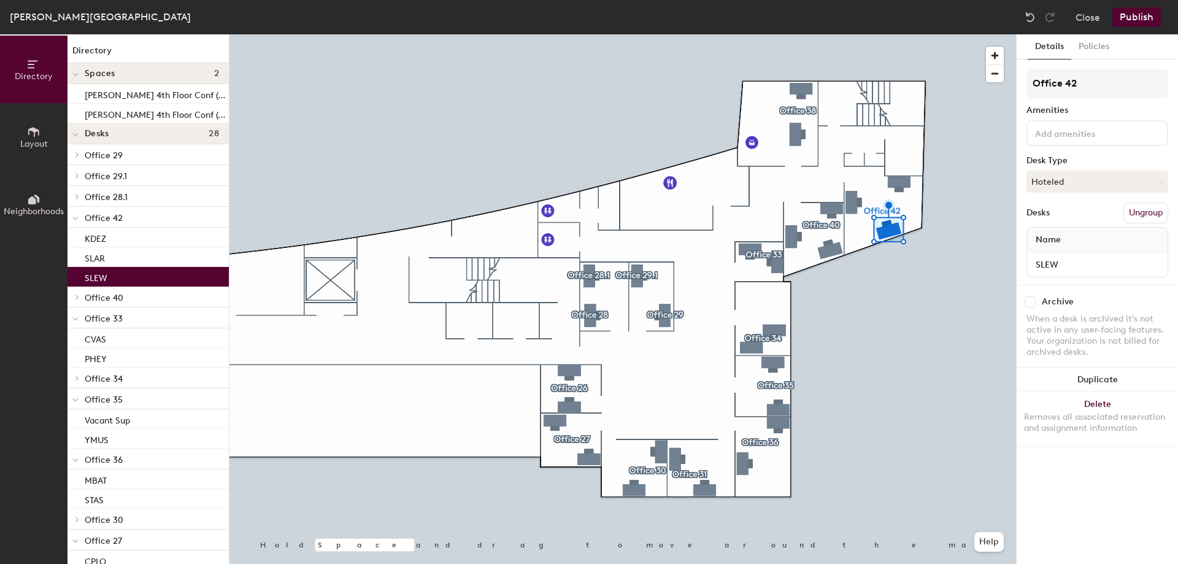
click at [866, 220] on div "Directory Layout Neighborhoods Directory Spaces 2 Parsons 4th Floor Conf (4-14)…" at bounding box center [589, 298] width 1178 height 529
click at [42, 138] on button "Layout" at bounding box center [33, 136] width 67 height 67
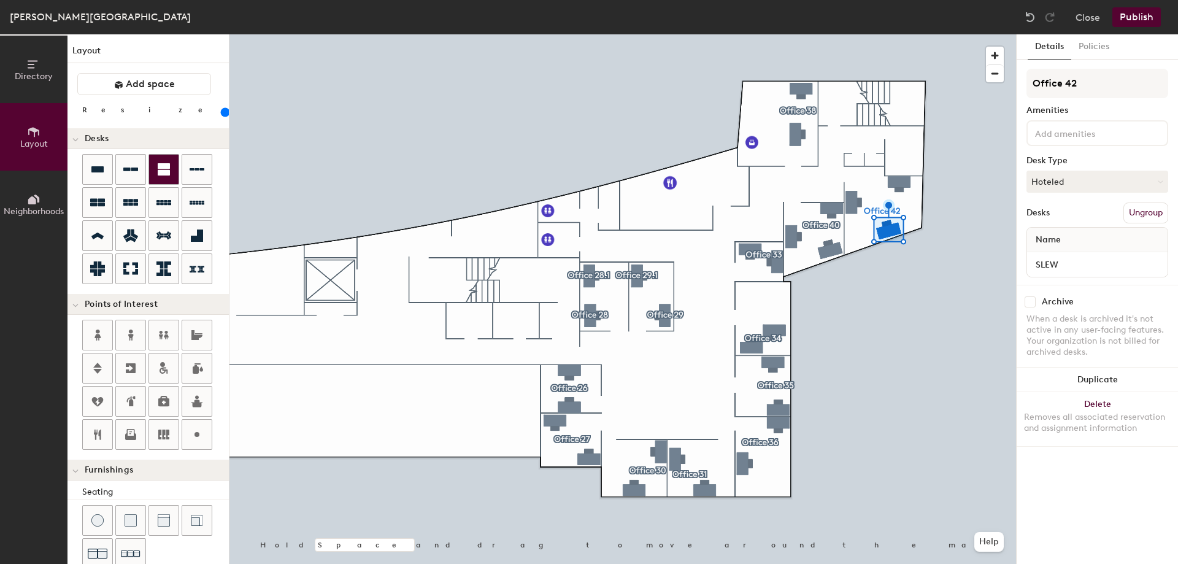
click at [868, 237] on div "Directory Layout Neighborhoods Layout Add space Resize Desks Points of Interest…" at bounding box center [589, 298] width 1178 height 529
drag, startPoint x: 95, startPoint y: 163, endPoint x: 176, endPoint y: 166, distance: 81.0
click at [887, 34] on div at bounding box center [622, 34] width 787 height 0
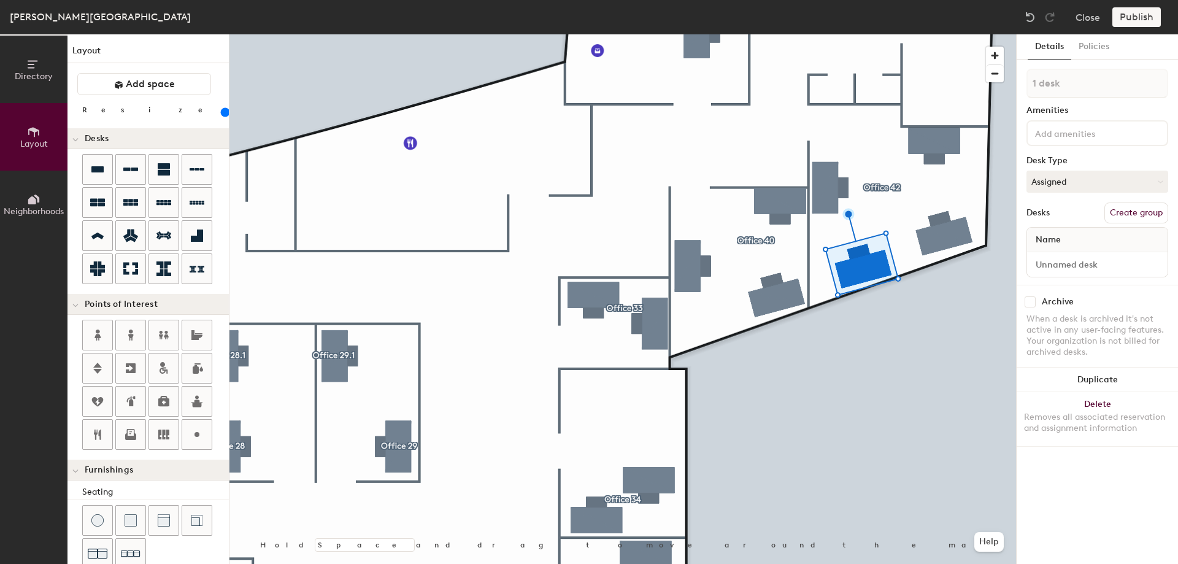
click at [891, 34] on div at bounding box center [622, 34] width 787 height 0
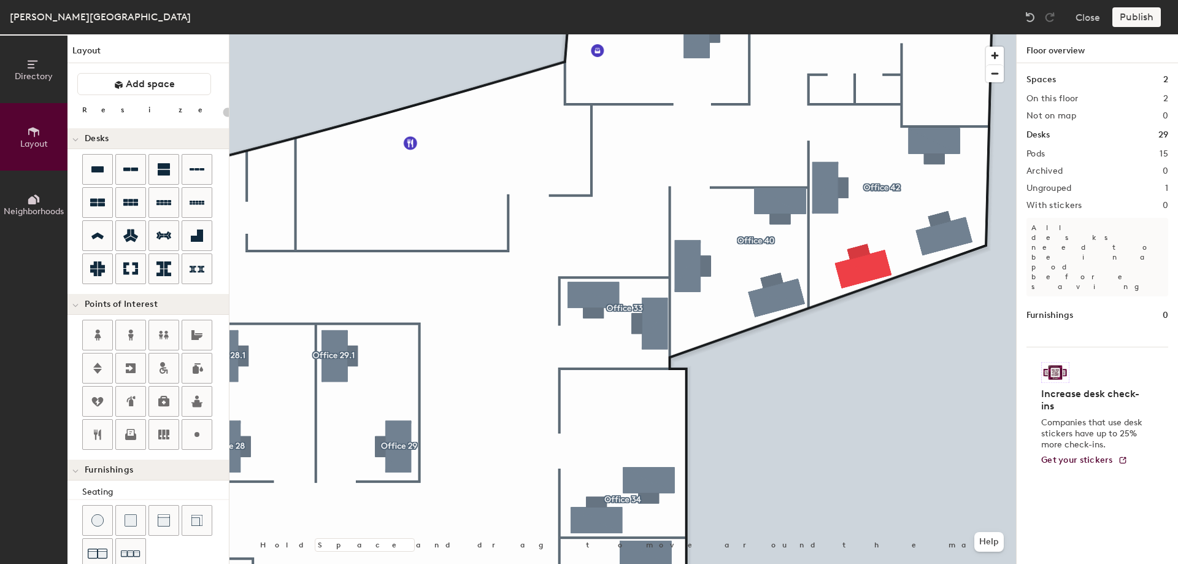
type input "160"
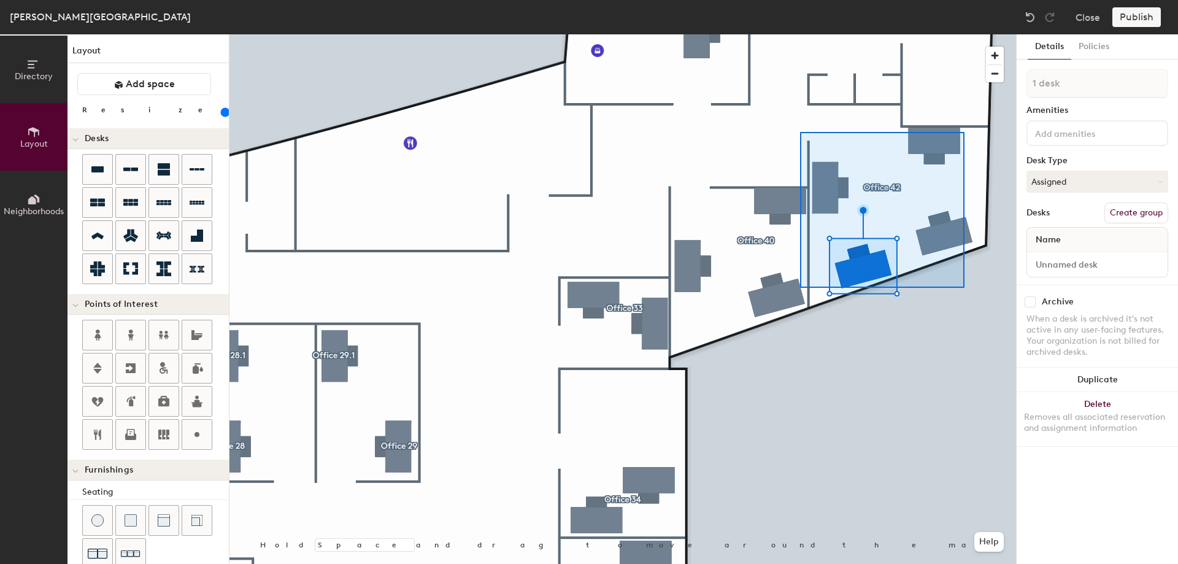
type input "7 desks, multiple groups"
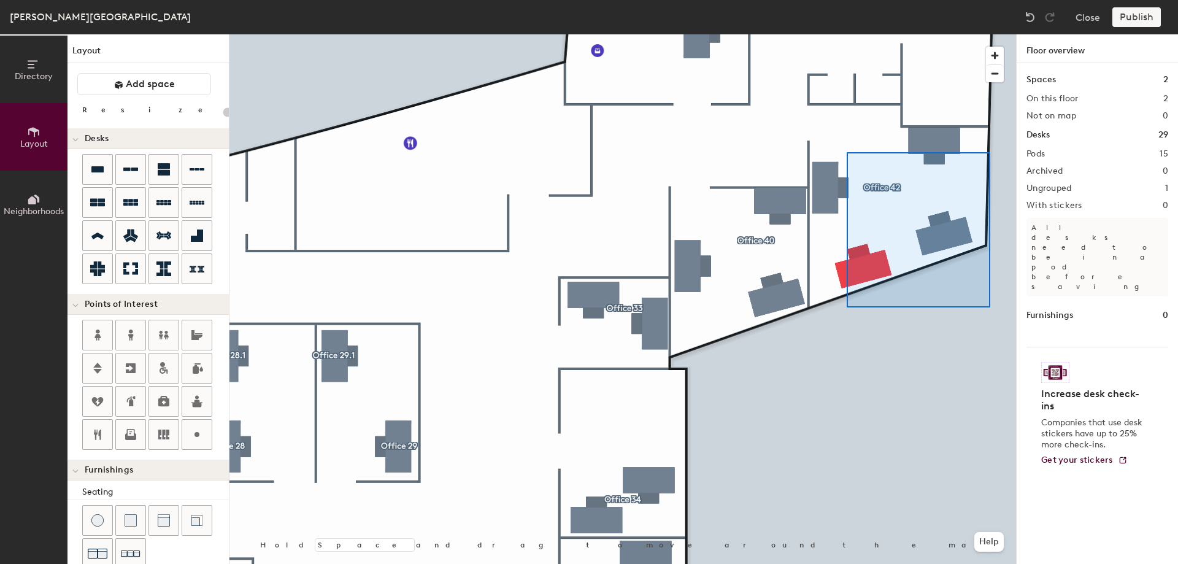
click at [845, 34] on div at bounding box center [622, 34] width 787 height 0
type input "160"
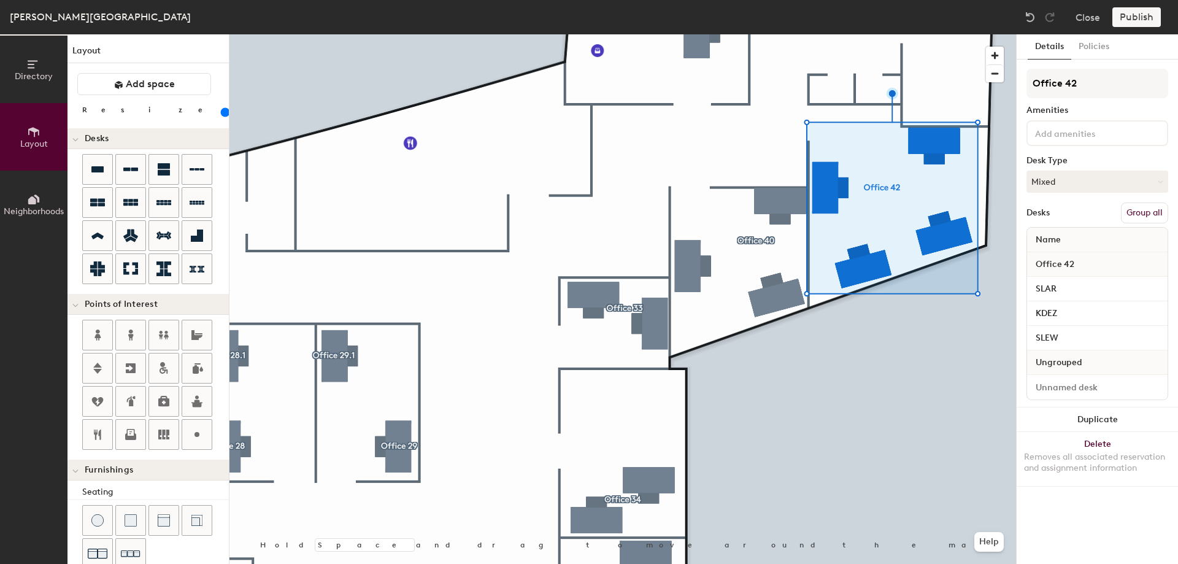
click at [1147, 211] on button "Group all" at bounding box center [1144, 212] width 47 height 21
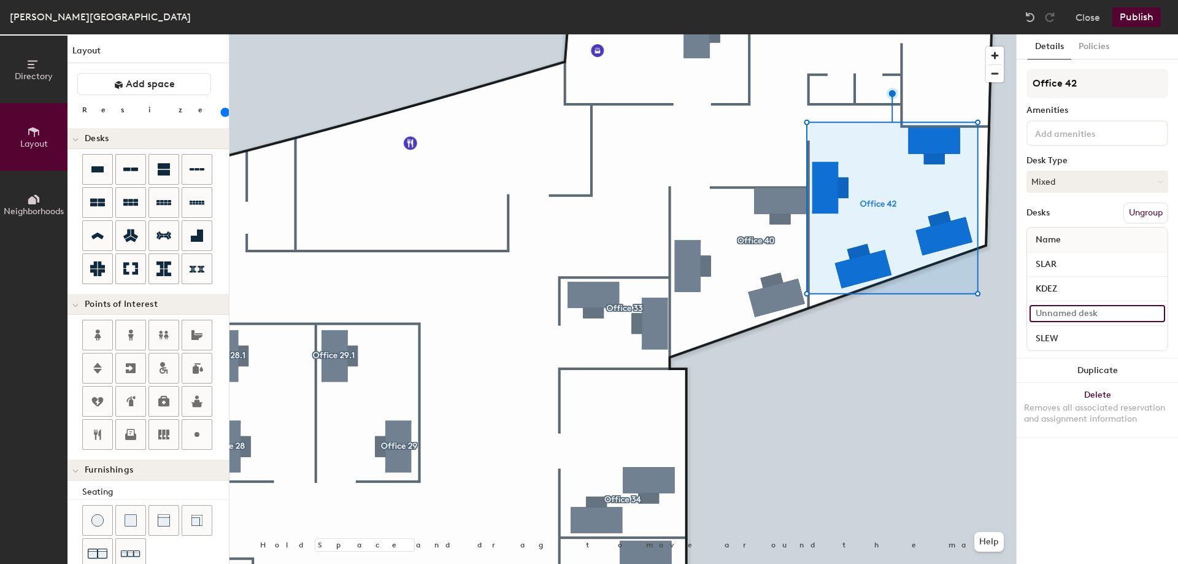
click at [1099, 311] on input at bounding box center [1098, 313] width 136 height 17
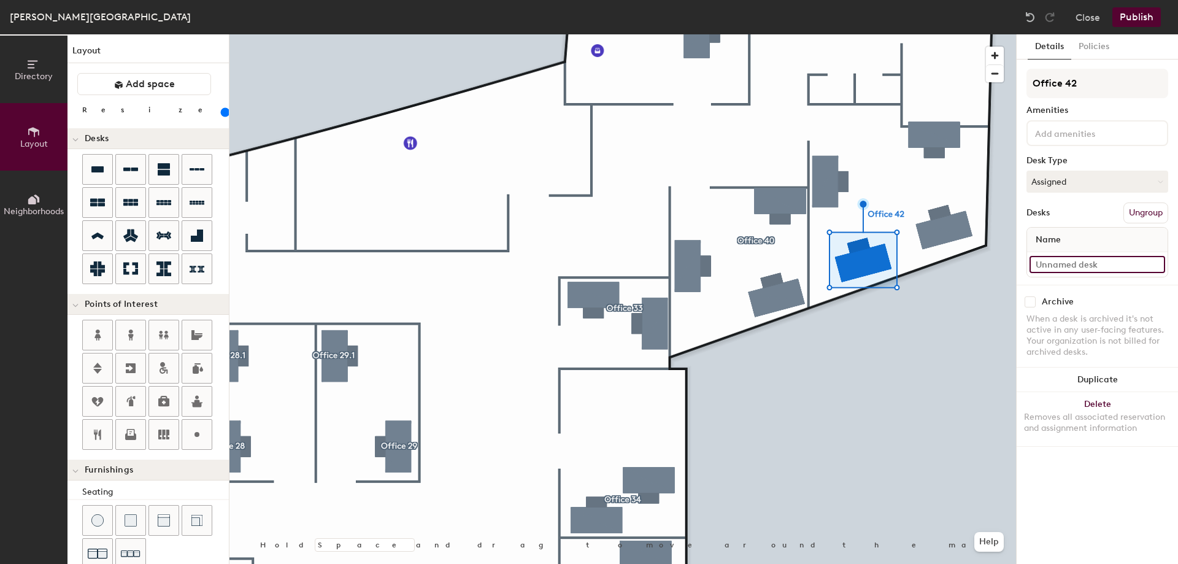
drag, startPoint x: 1077, startPoint y: 263, endPoint x: 1070, endPoint y: 259, distance: 7.7
click at [1076, 263] on input at bounding box center [1098, 264] width 136 height 17
paste input "KDEZ"
type input "KDEZ"
click at [872, 34] on div at bounding box center [622, 34] width 787 height 0
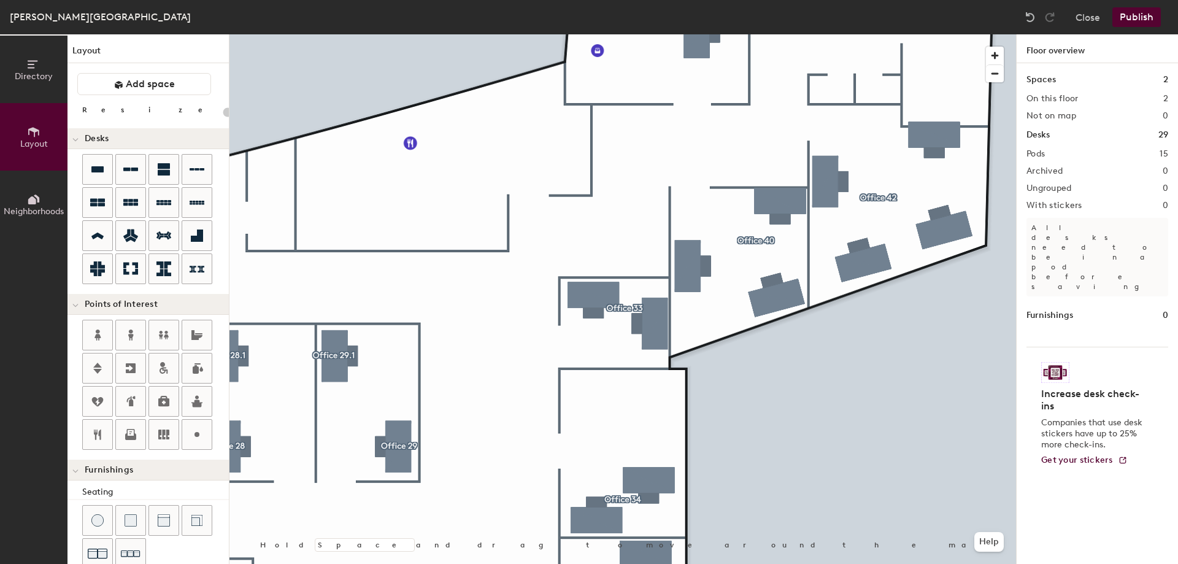
click at [918, 34] on div at bounding box center [622, 34] width 787 height 0
type input "160"
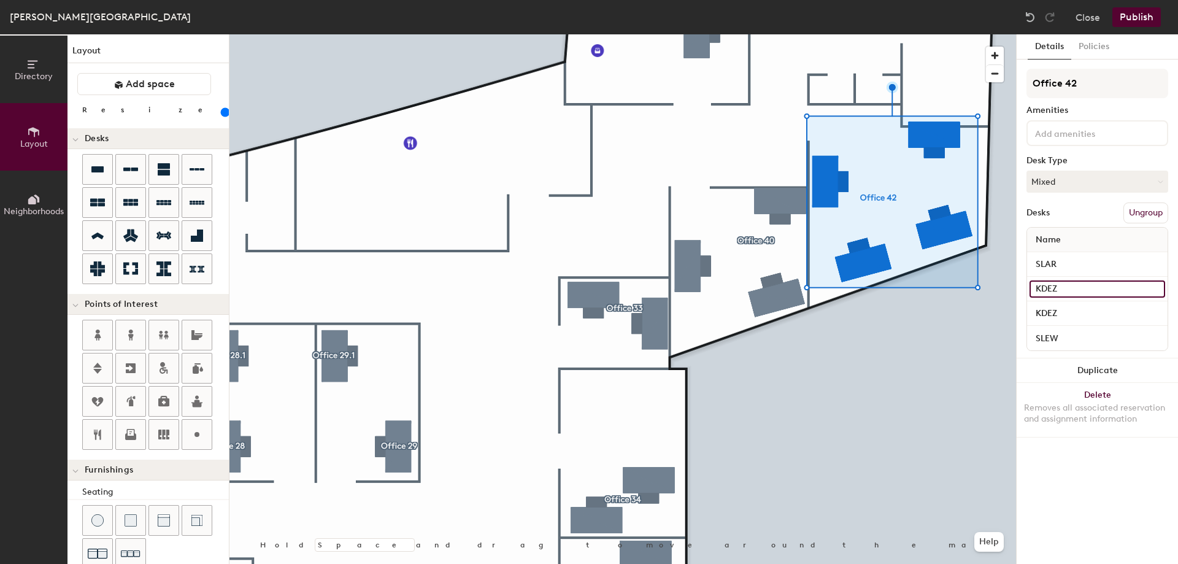
click at [1090, 282] on input "KDEZ" at bounding box center [1098, 288] width 136 height 17
paste input "PMUR"
type input "PMUR"
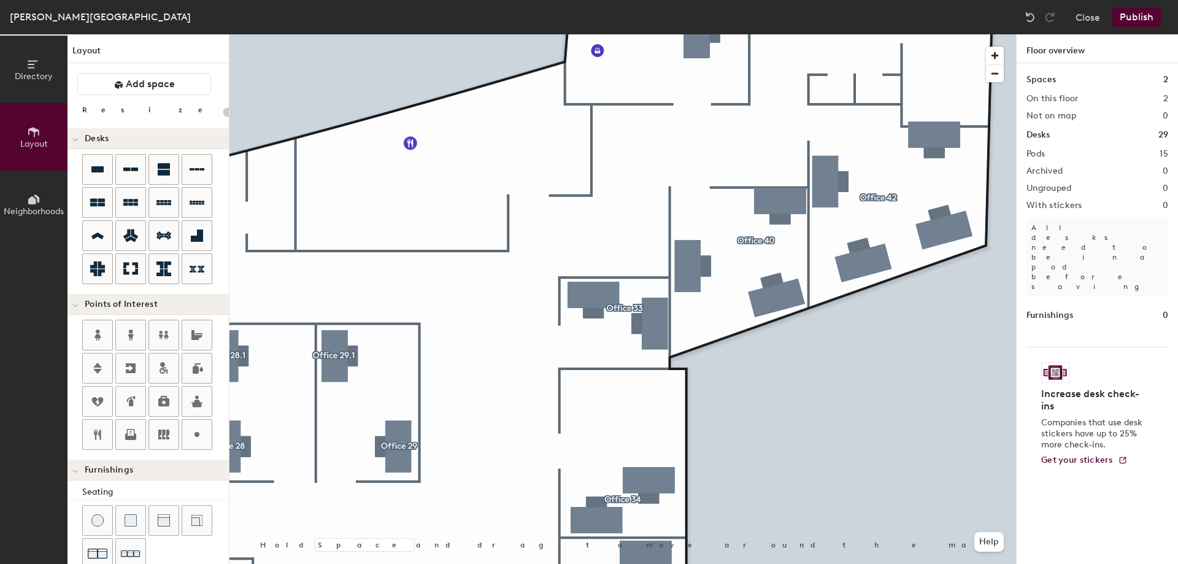
click at [1144, 15] on button "Publish" at bounding box center [1136, 17] width 48 height 20
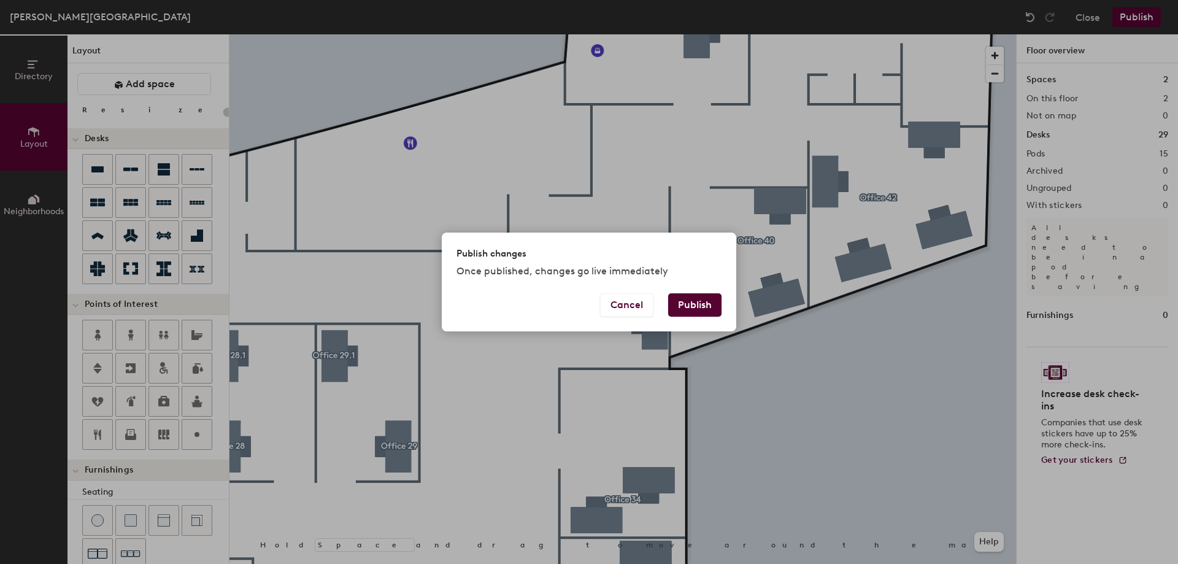
click at [699, 303] on button "Publish" at bounding box center [694, 304] width 53 height 23
type input "20"
